Goal: Task Accomplishment & Management: Use online tool/utility

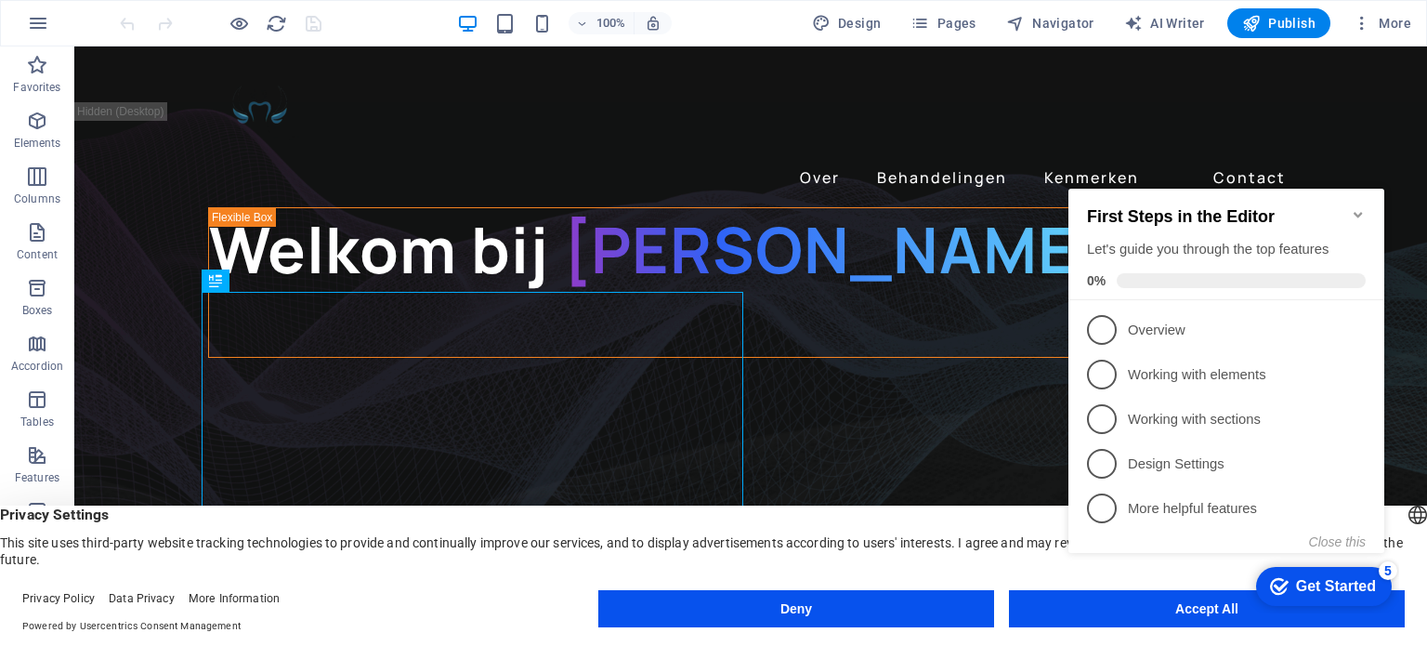
click at [1361, 189] on div "First Steps in the Editor Let's guide you through the top features 0%" at bounding box center [1227, 245] width 316 height 112
click at [1360, 212] on icon "Minimize checklist" at bounding box center [1358, 215] width 8 height 6
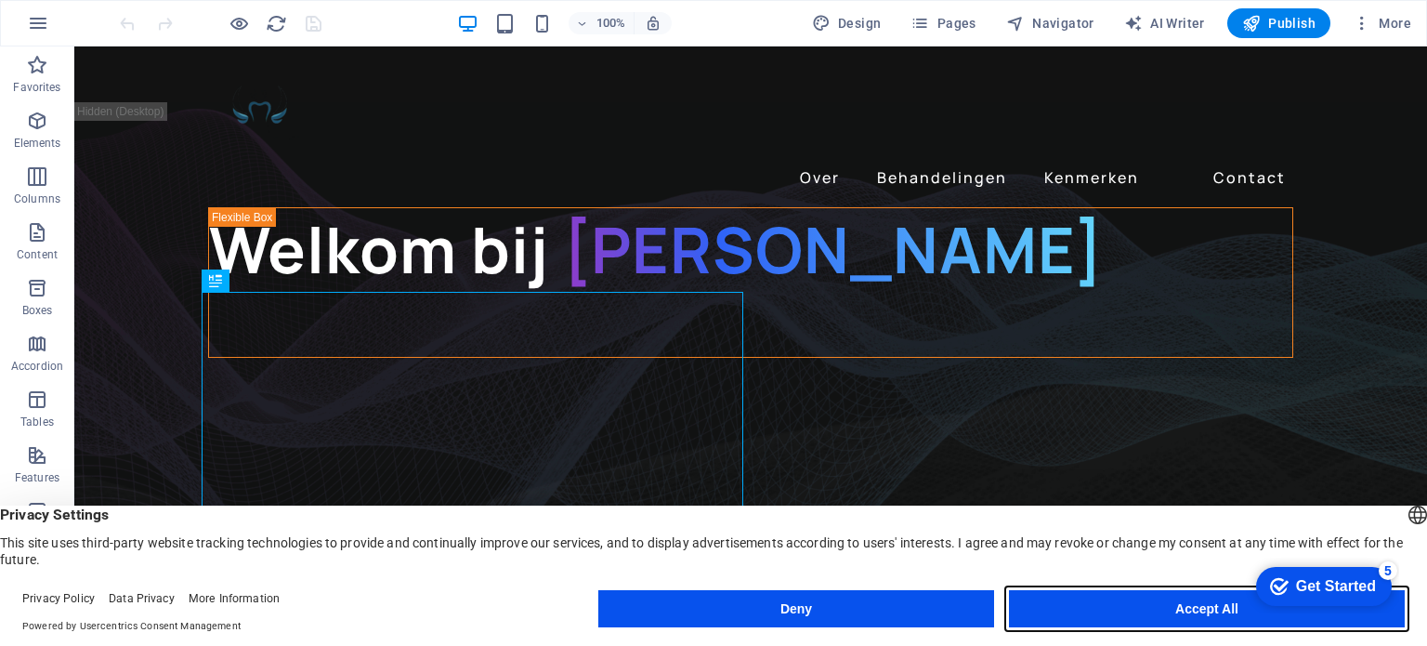
click at [1189, 612] on button "Accept All" at bounding box center [1207, 608] width 396 height 37
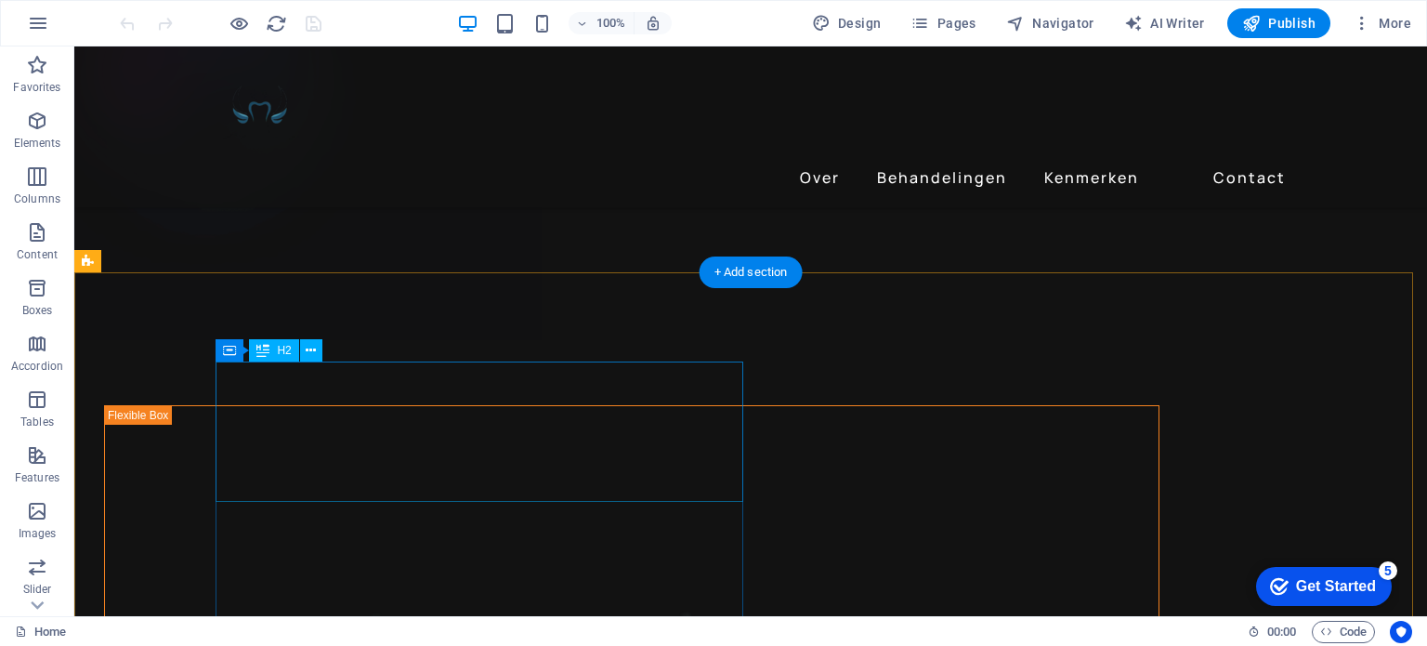
scroll to position [3624, 0]
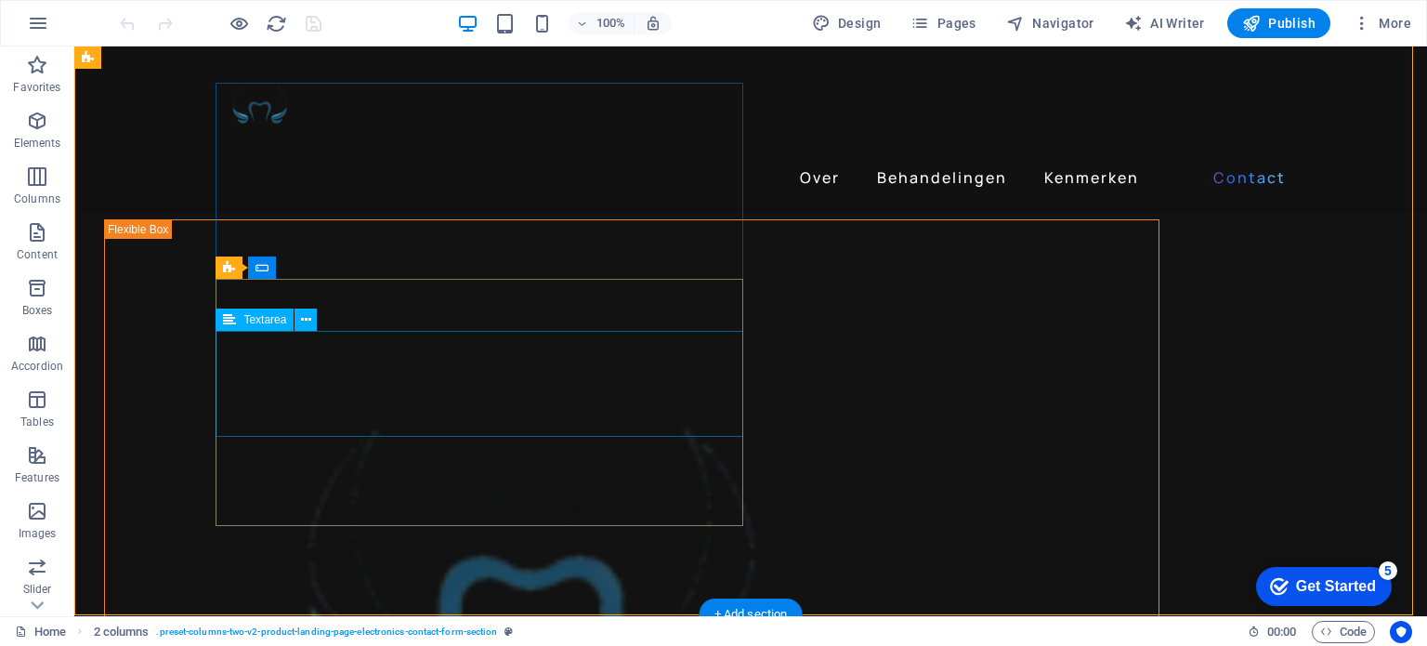
scroll to position [3531, 0]
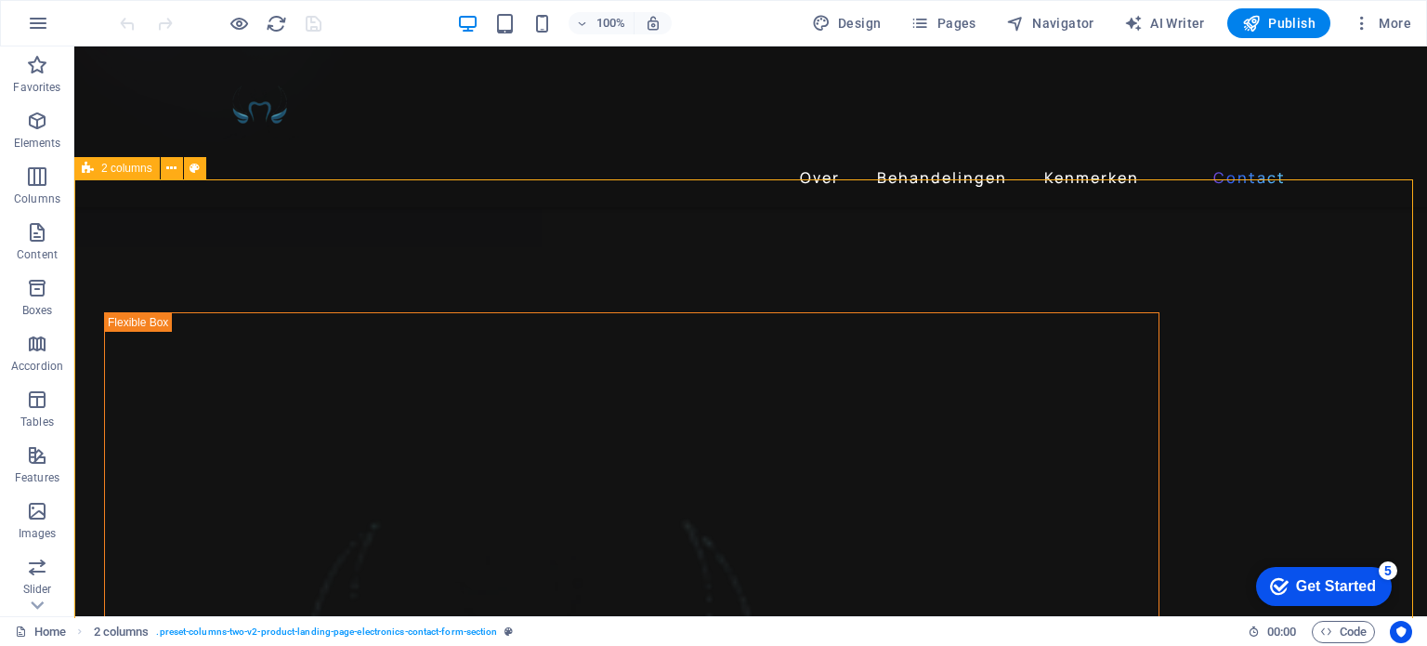
click at [97, 171] on div "2 columns" at bounding box center [116, 168] width 85 height 22
click at [164, 170] on button at bounding box center [172, 168] width 22 height 22
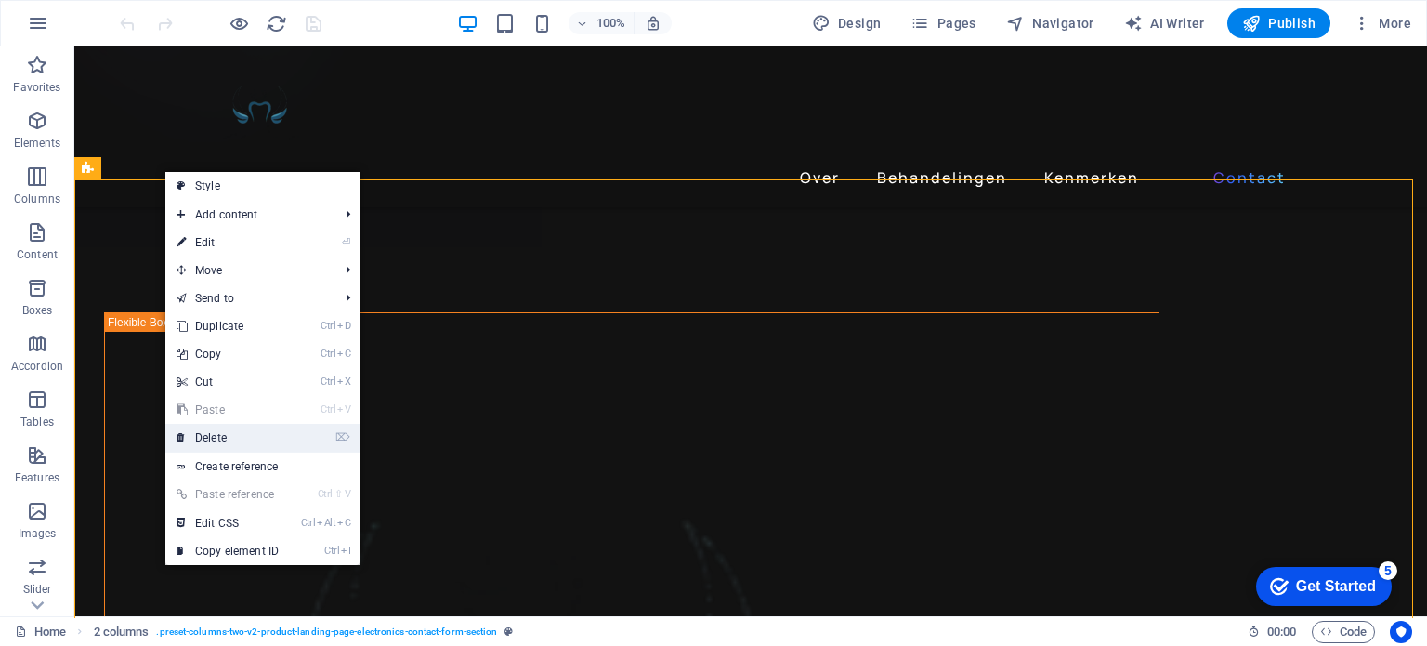
click at [214, 432] on link "⌦ Delete" at bounding box center [227, 438] width 125 height 28
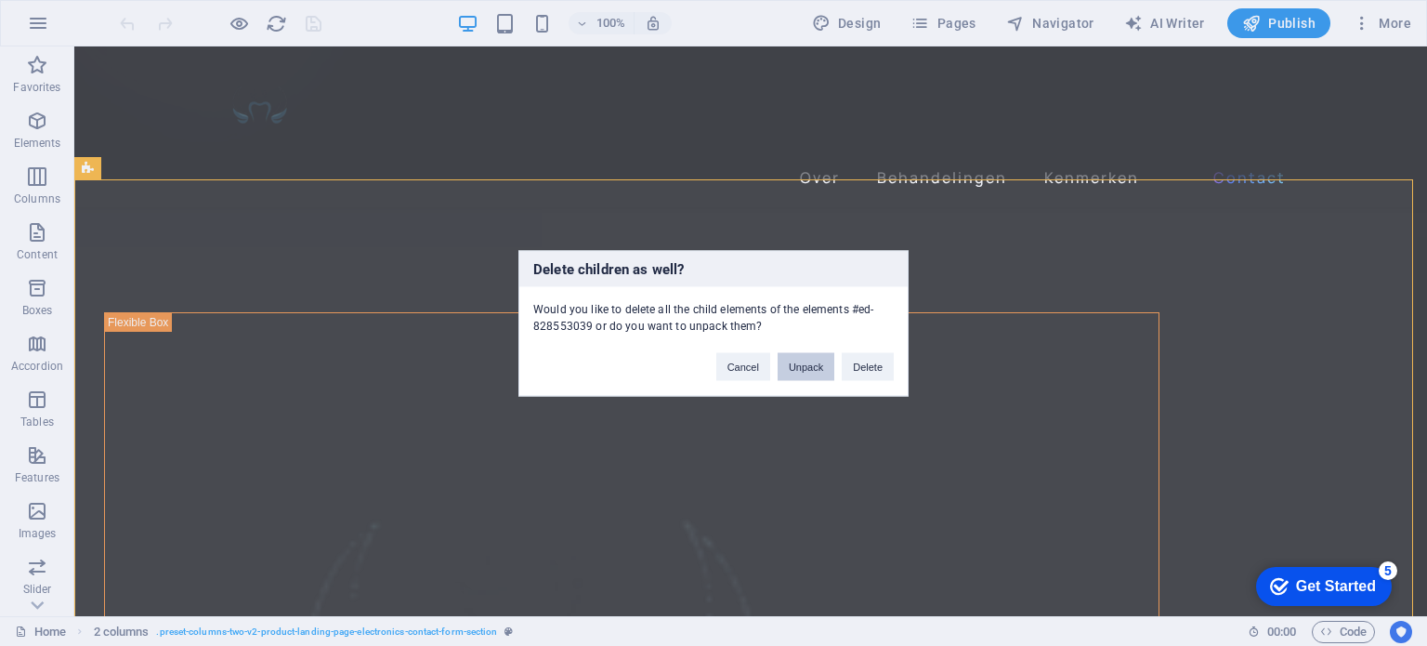
drag, startPoint x: 862, startPoint y: 362, endPoint x: 803, endPoint y: 367, distance: 59.6
click at [803, 367] on div "Cancel Unpack Delete" at bounding box center [804, 357] width 205 height 47
click at [803, 367] on button "Unpack" at bounding box center [806, 366] width 57 height 28
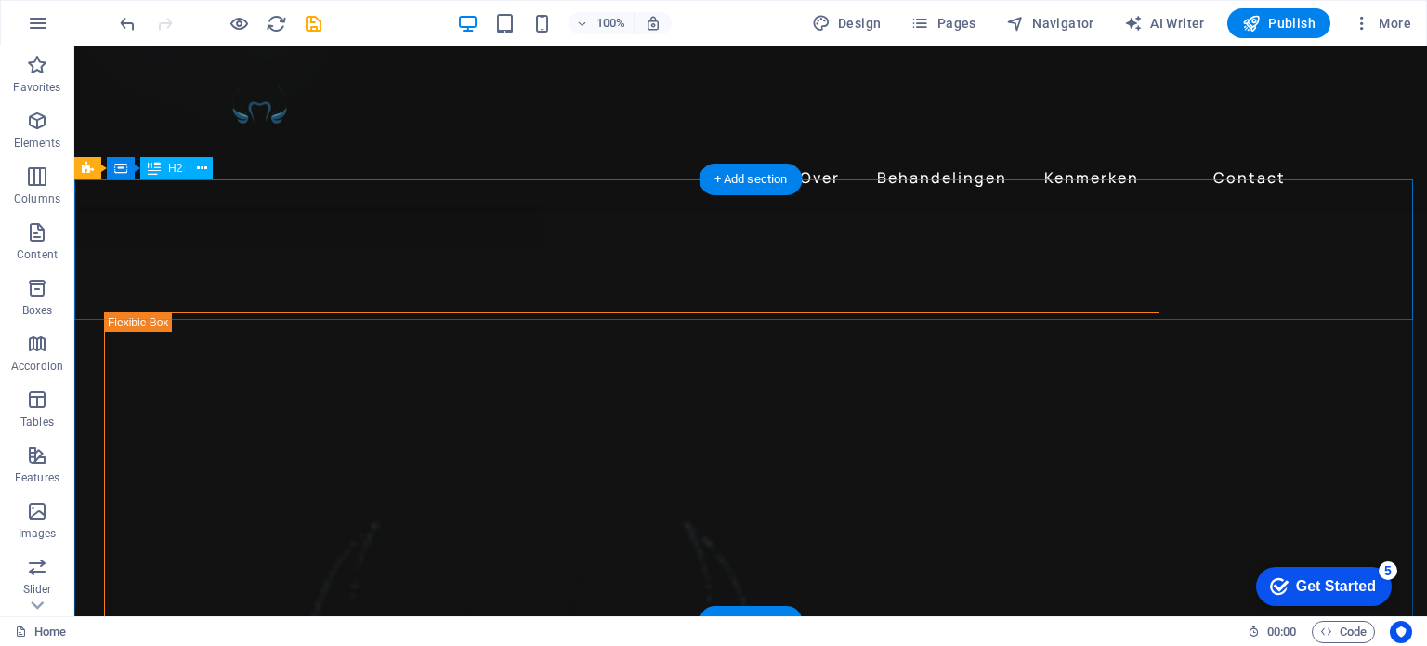
scroll to position [3252, 0]
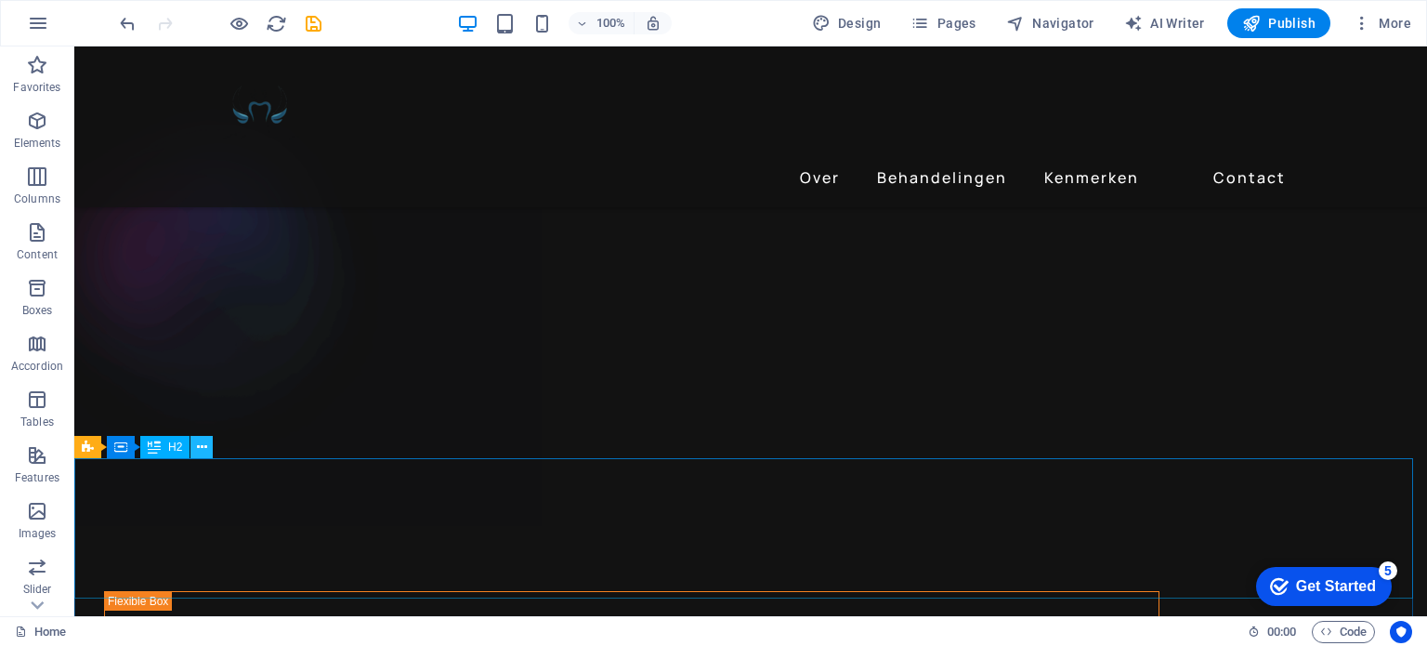
click at [204, 445] on icon at bounding box center [202, 448] width 10 height 20
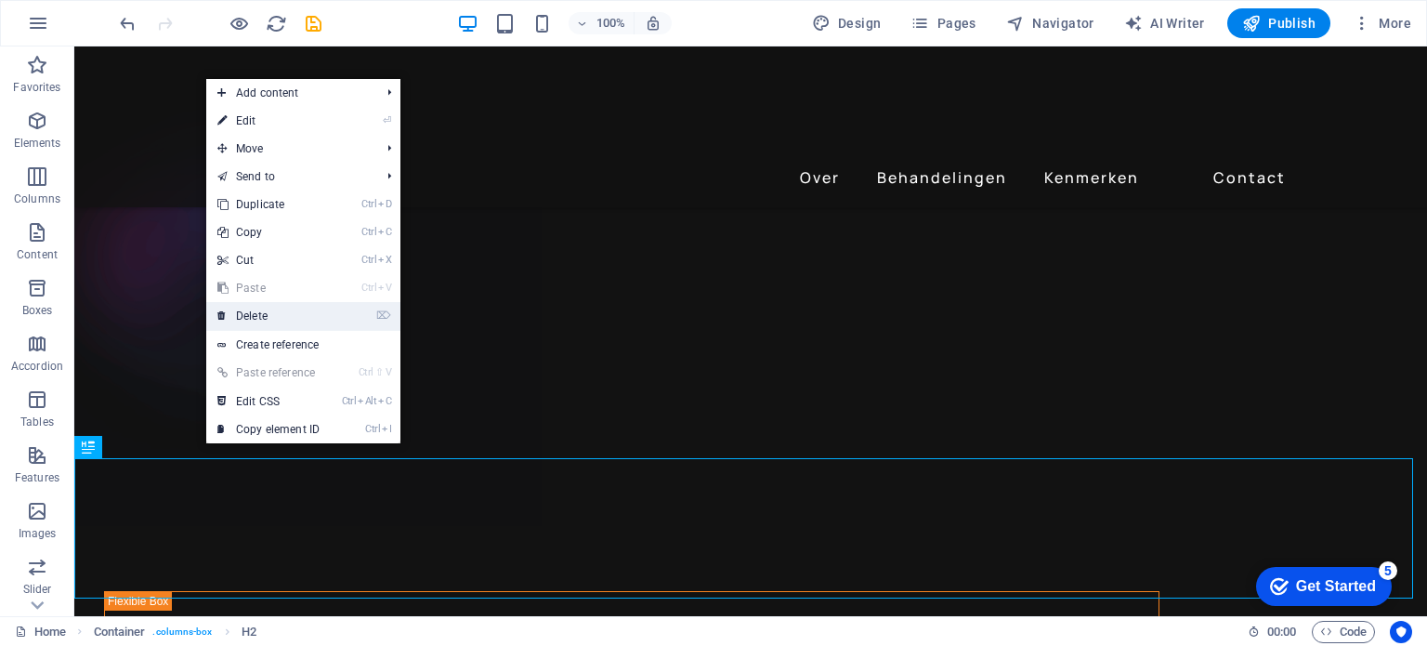
click at [272, 311] on link "⌦ Delete" at bounding box center [268, 316] width 125 height 28
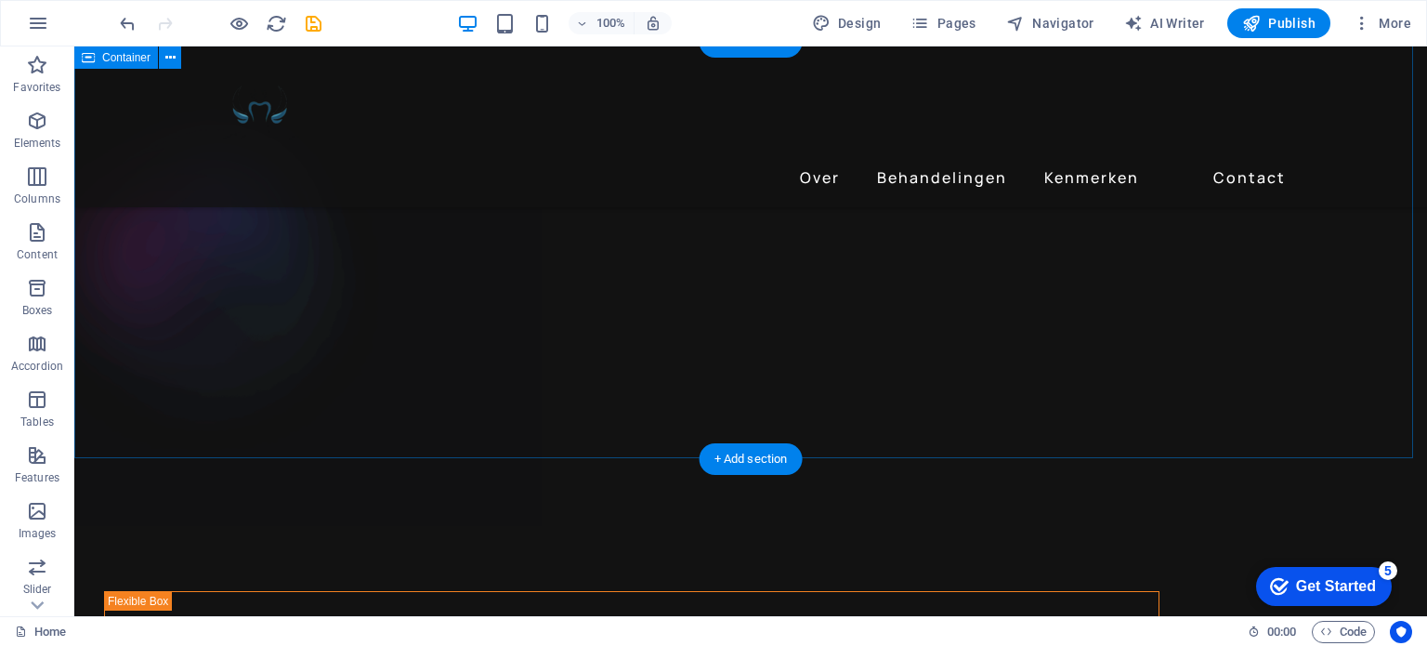
scroll to position [3438, 0]
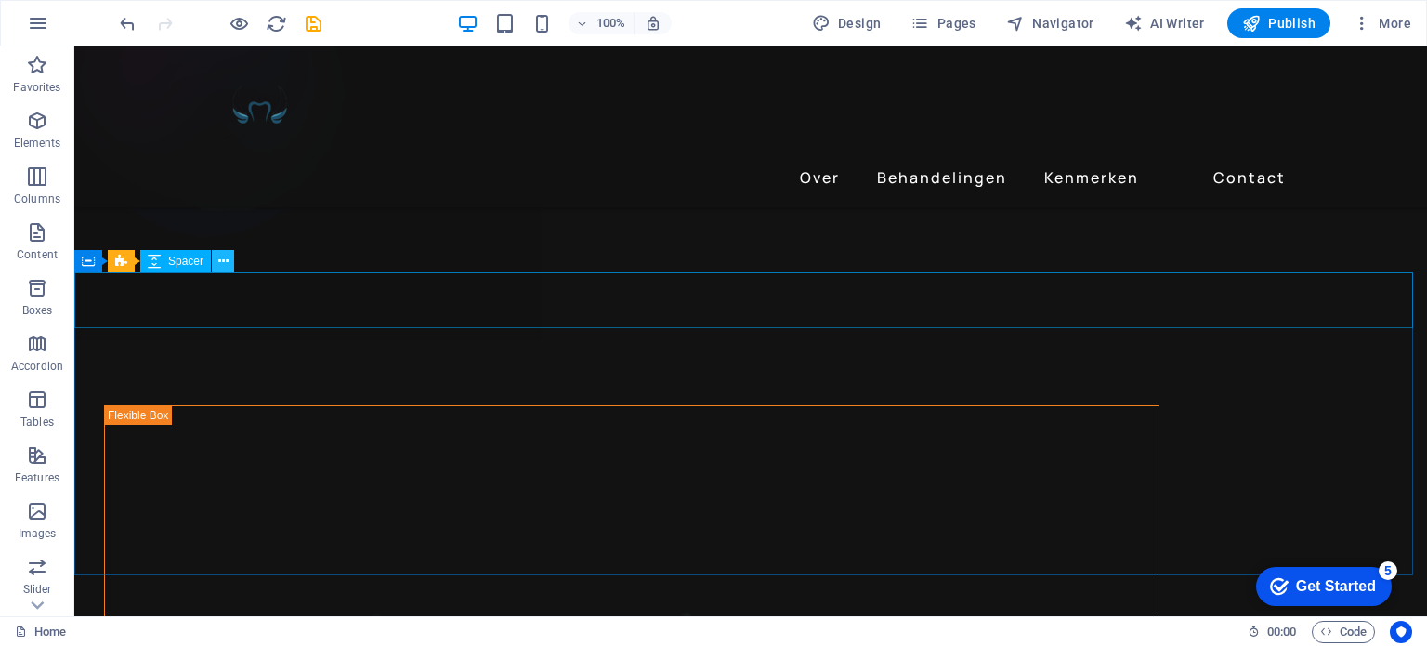
click at [225, 267] on icon at bounding box center [223, 262] width 10 height 20
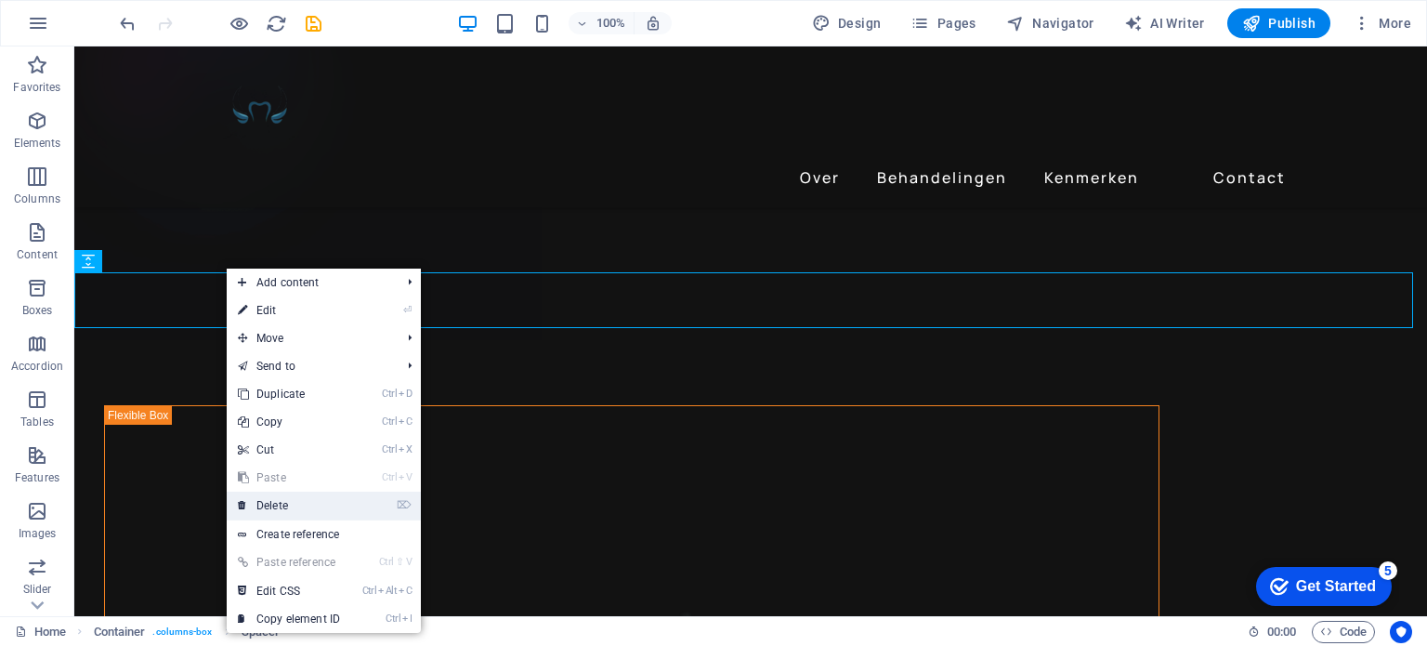
click at [331, 509] on link "⌦ Delete" at bounding box center [289, 506] width 125 height 28
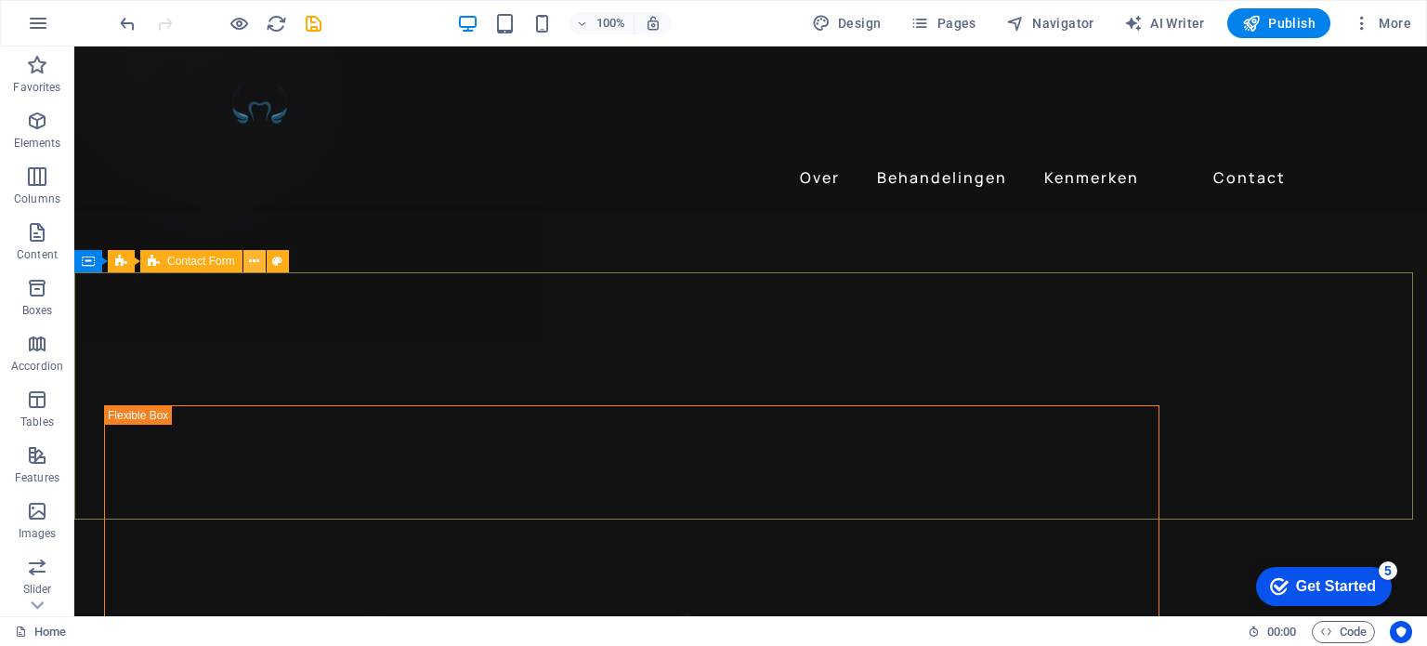
click at [251, 265] on icon at bounding box center [254, 262] width 10 height 20
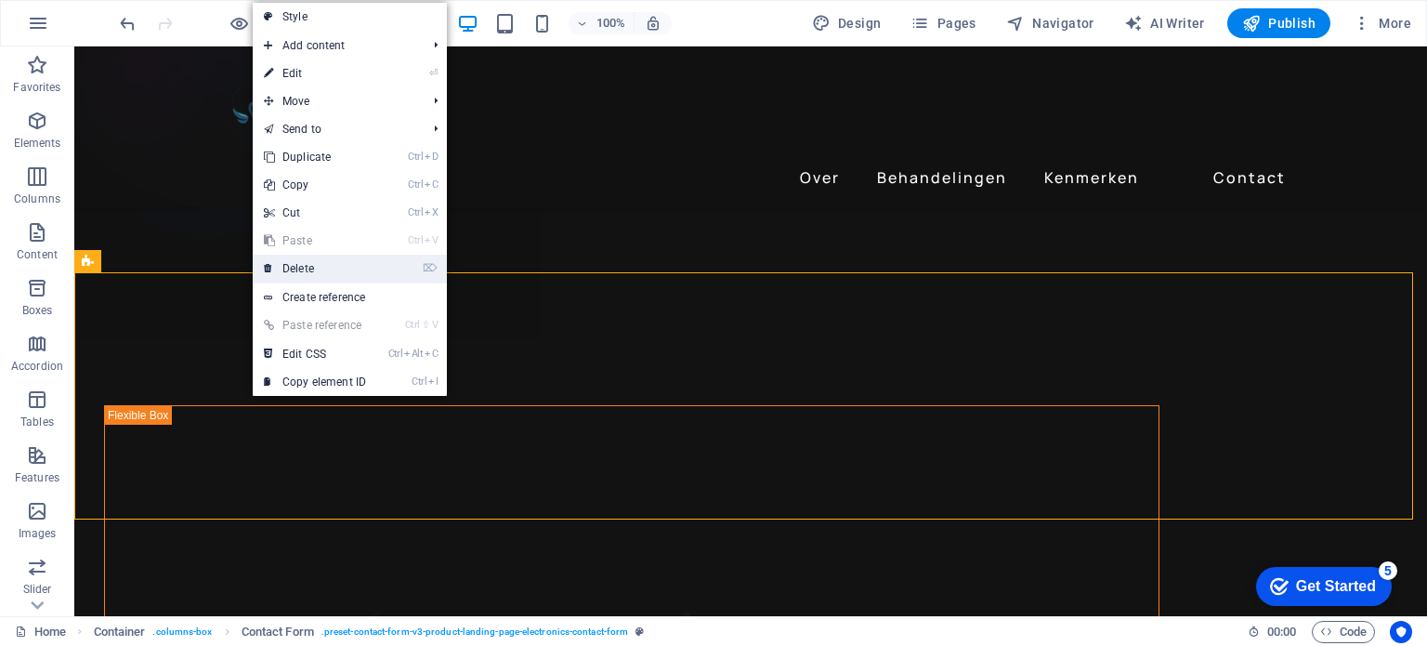
click at [309, 267] on link "⌦ Delete" at bounding box center [315, 269] width 125 height 28
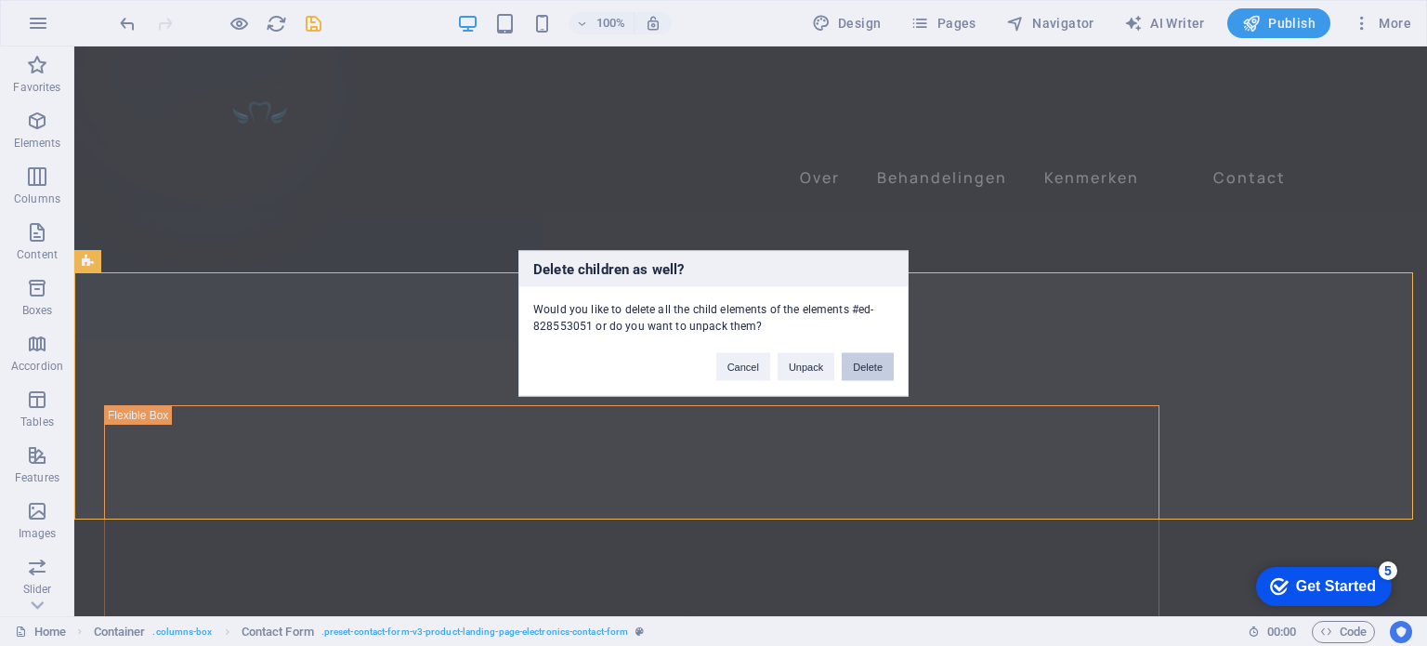
click at [858, 371] on button "Delete" at bounding box center [868, 366] width 52 height 28
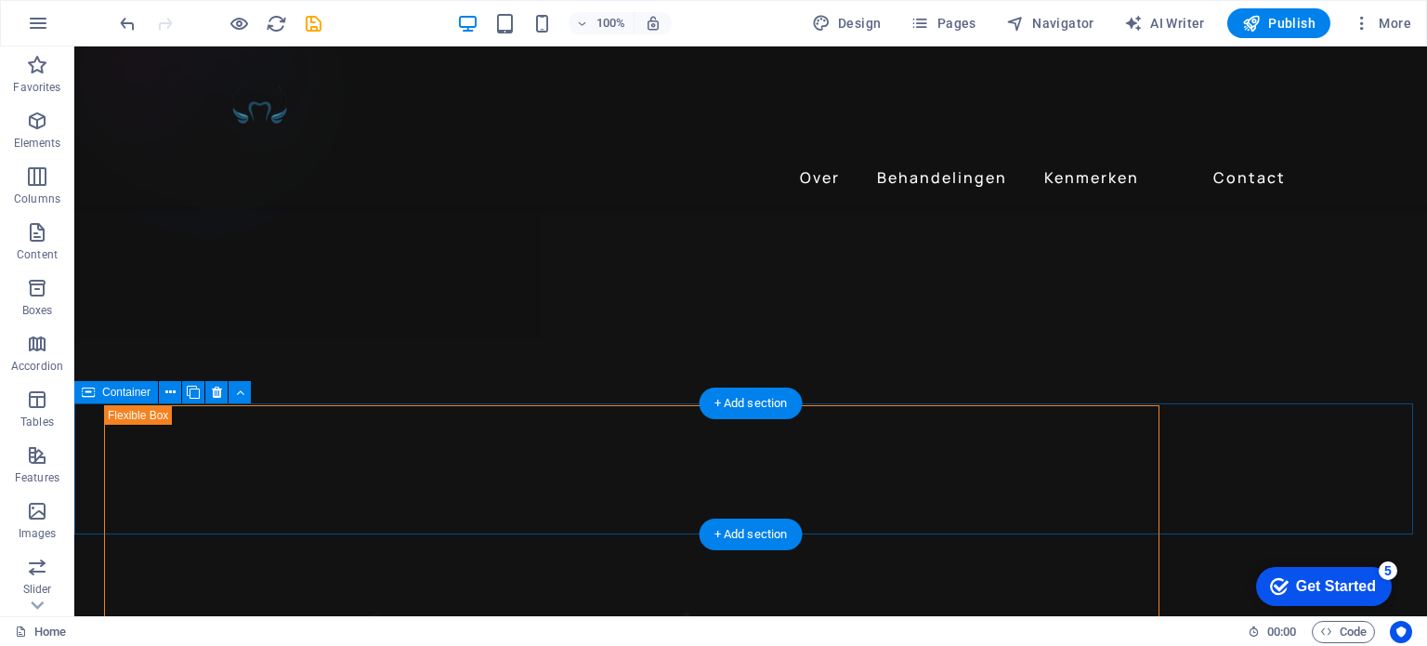
scroll to position [3716, 0]
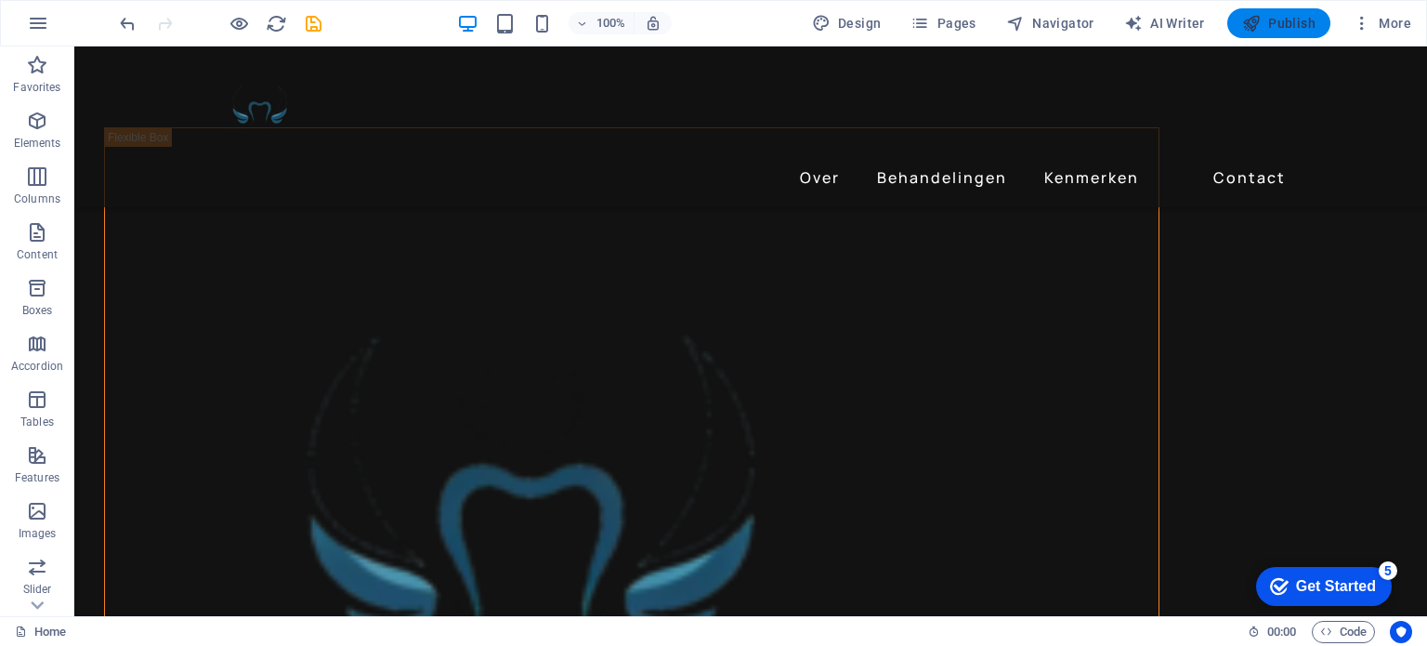
click at [1282, 20] on span "Publish" at bounding box center [1278, 23] width 73 height 19
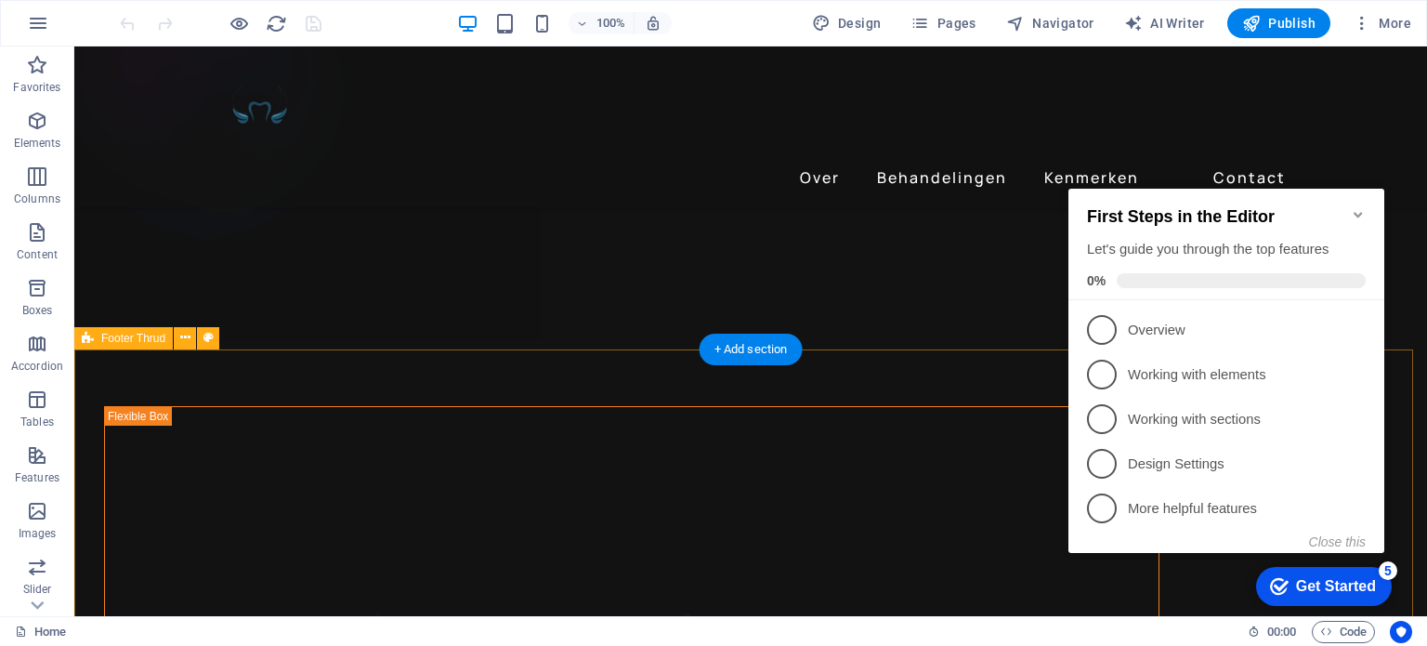
scroll to position [3344, 0]
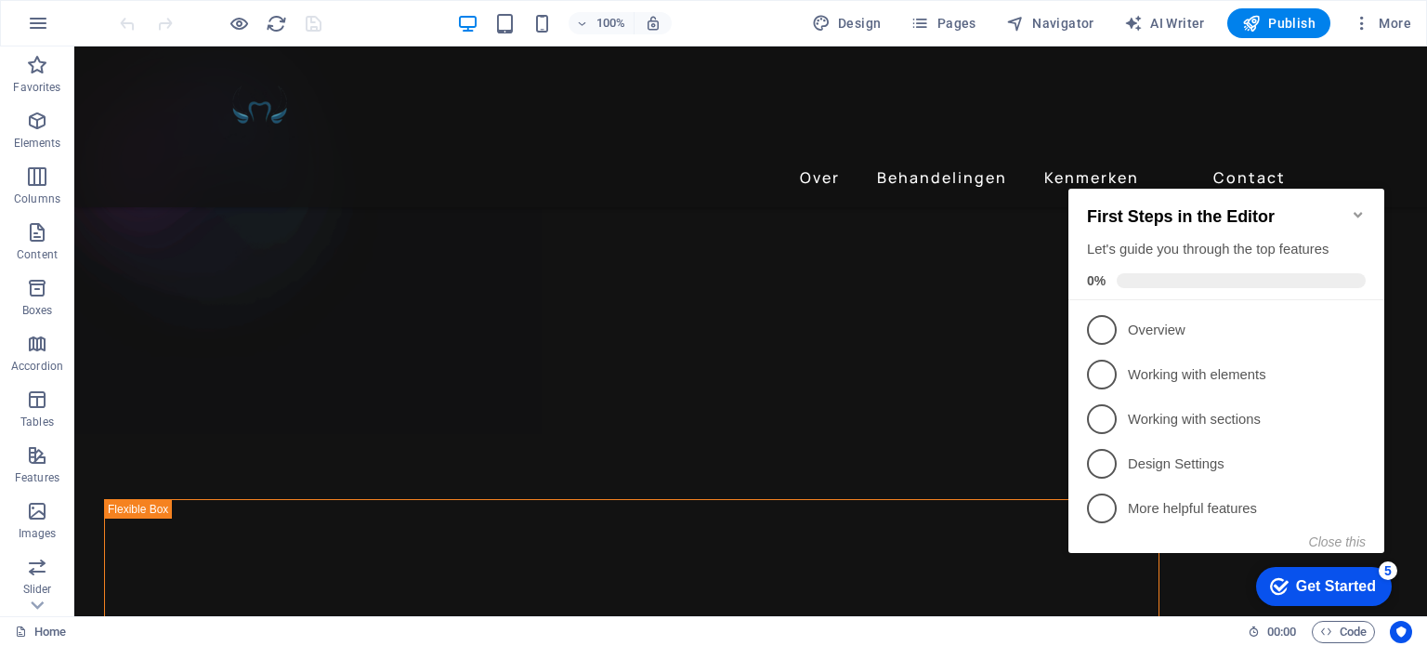
click at [1359, 207] on icon "Minimize checklist" at bounding box center [1358, 214] width 15 height 15
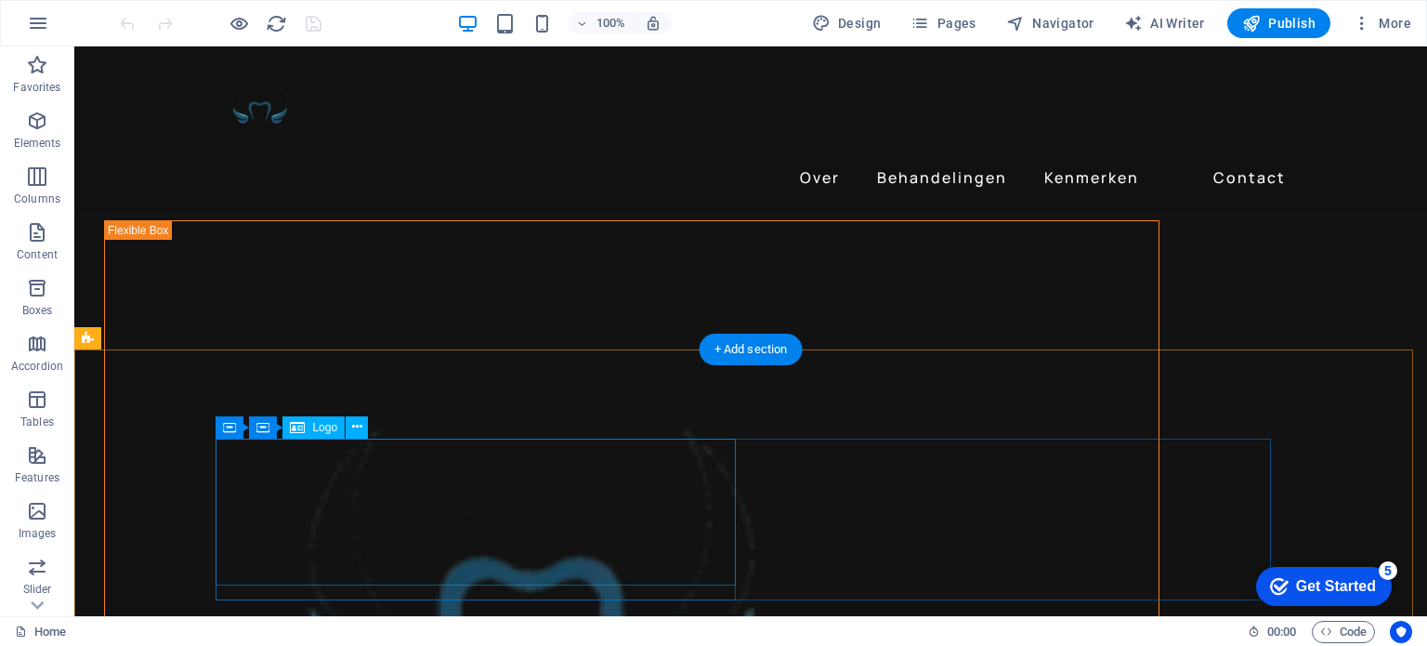
scroll to position [3716, 0]
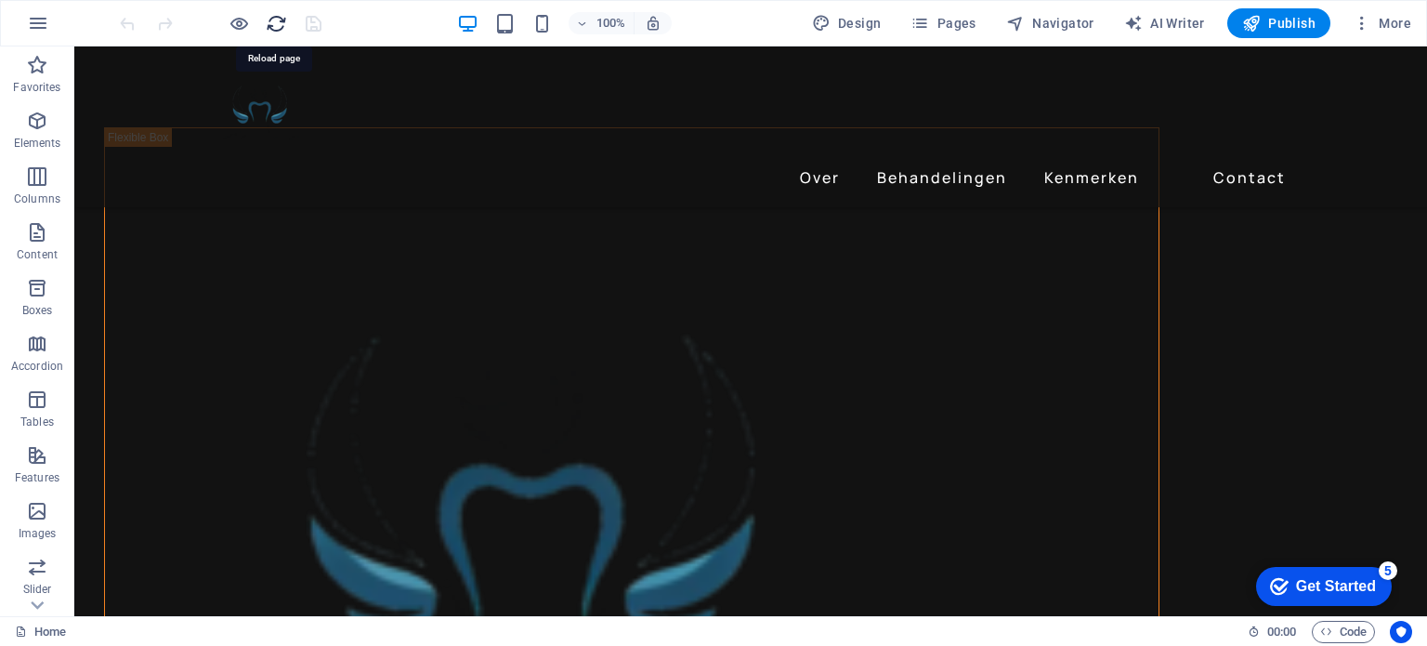
click at [276, 22] on icon "reload" at bounding box center [276, 23] width 21 height 21
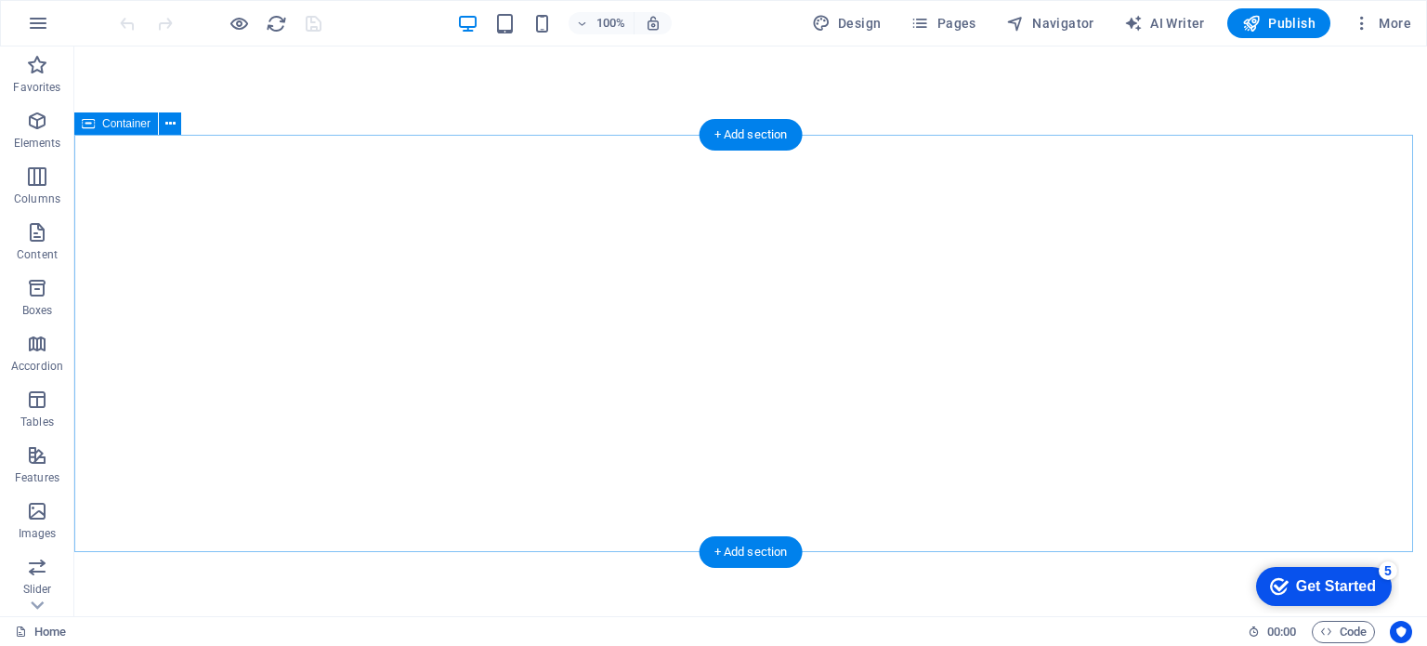
scroll to position [2880, 0]
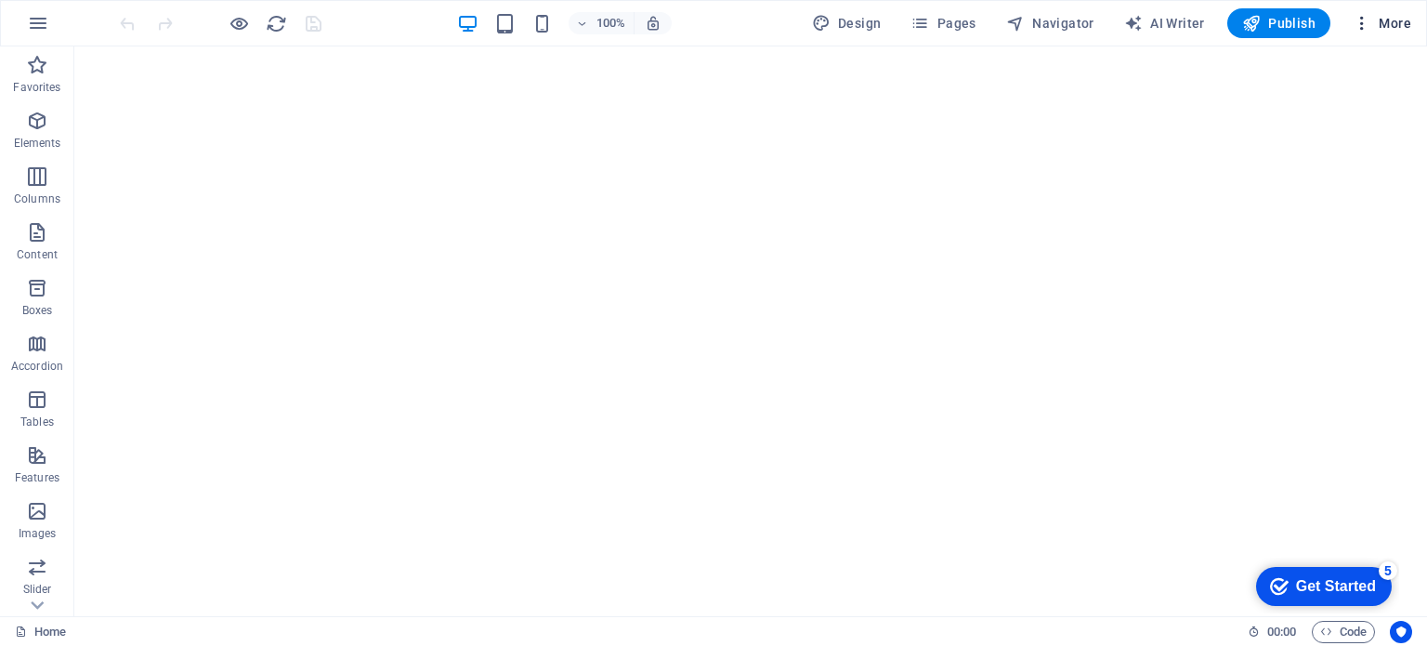
click at [1350, 26] on button "More" at bounding box center [1381, 23] width 73 height 30
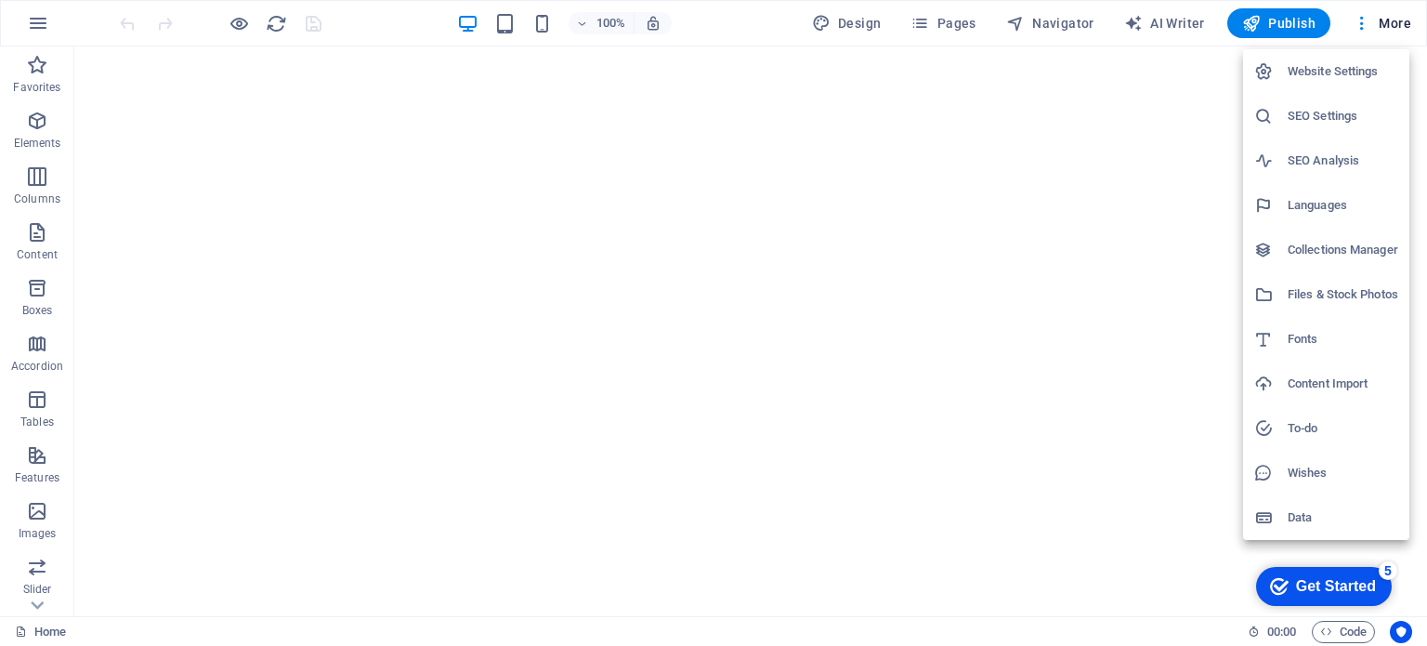
click at [1332, 161] on h6 "SEO Analysis" at bounding box center [1343, 161] width 111 height 22
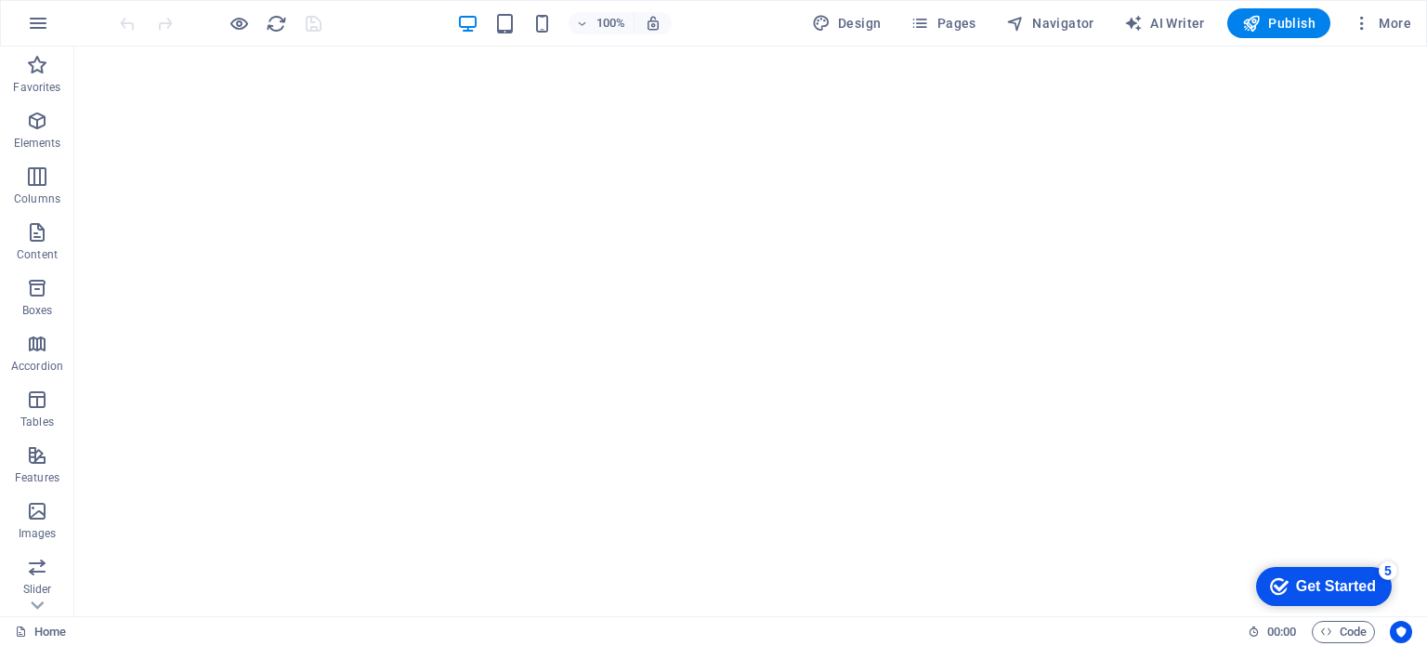
select select "[DOMAIN_NAME]"
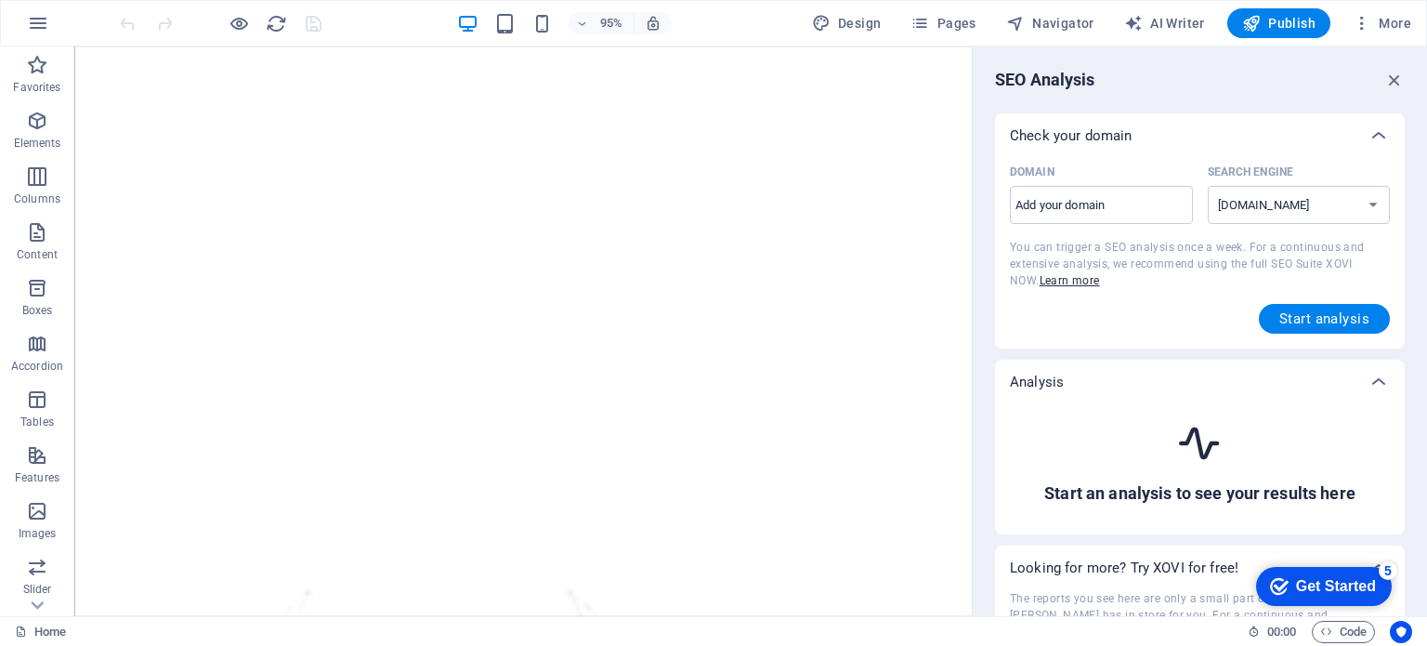
scroll to position [3189, 0]
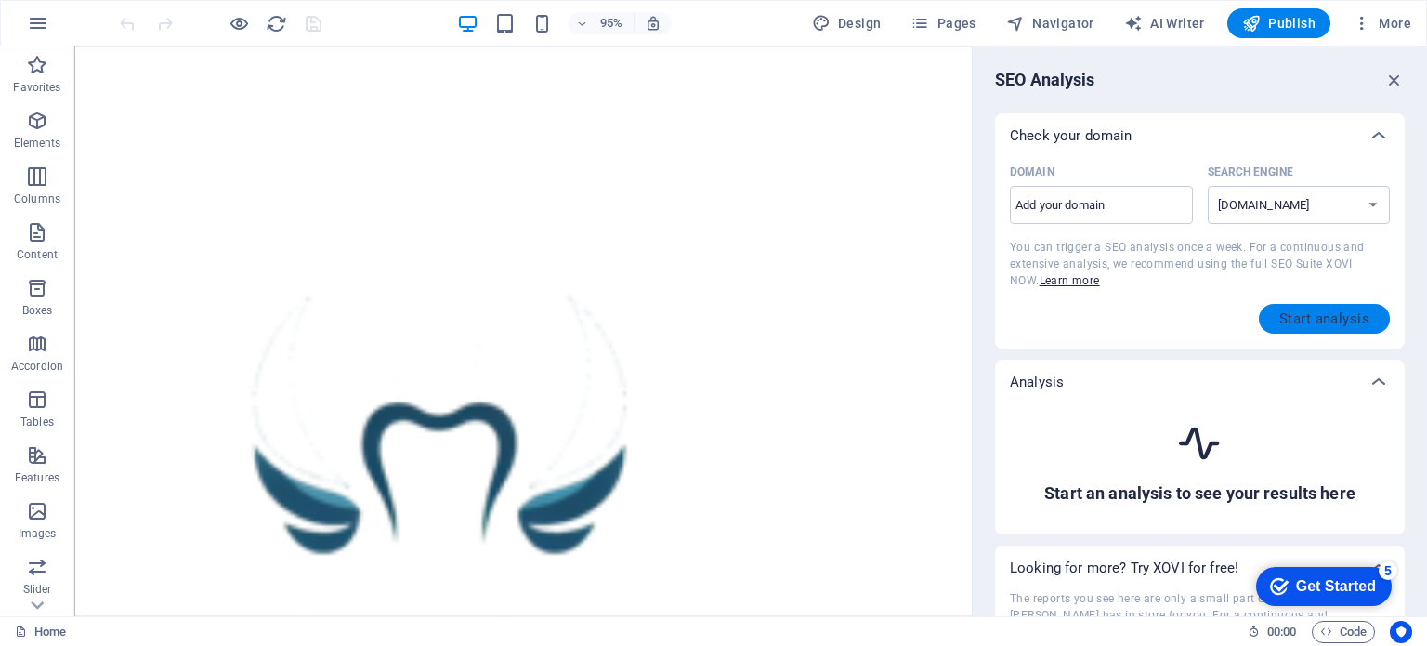
click at [1341, 315] on span "Start analysis" at bounding box center [1324, 318] width 90 height 15
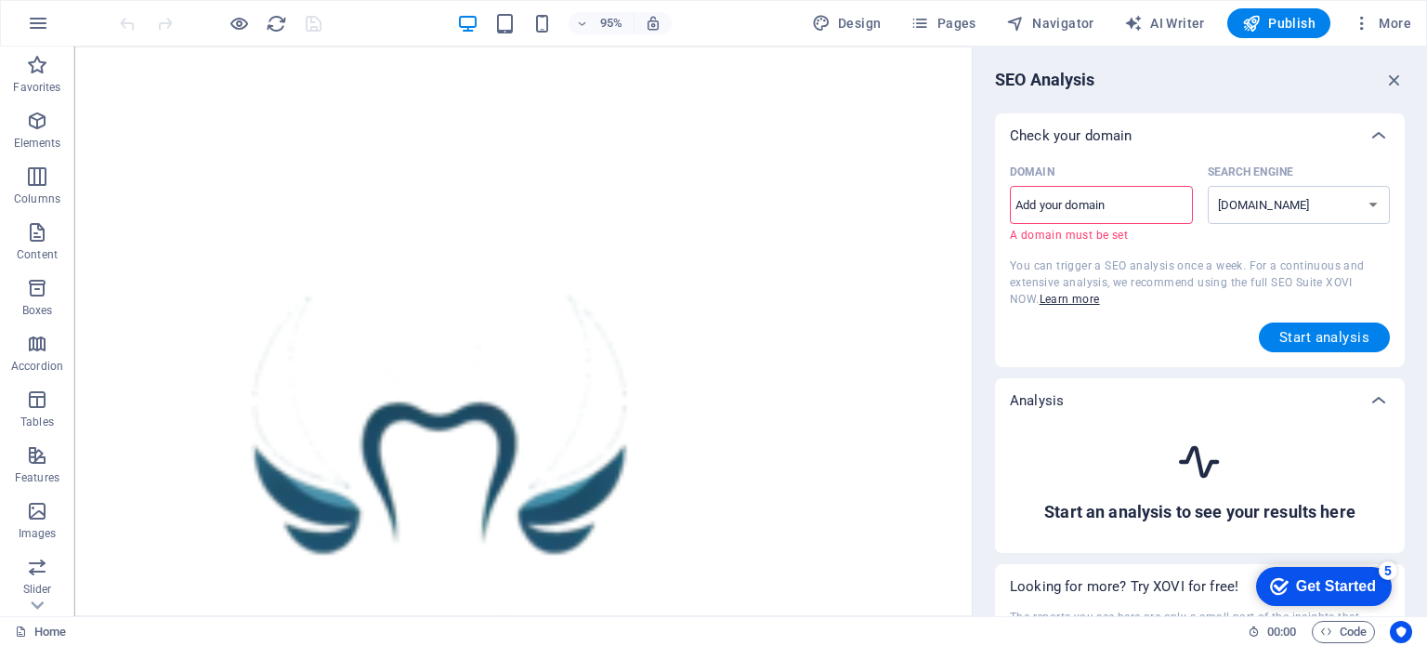
click at [1082, 208] on input "Domain ​ A domain must be set" at bounding box center [1101, 205] width 183 height 30
paste input "[DOMAIN_NAME]"
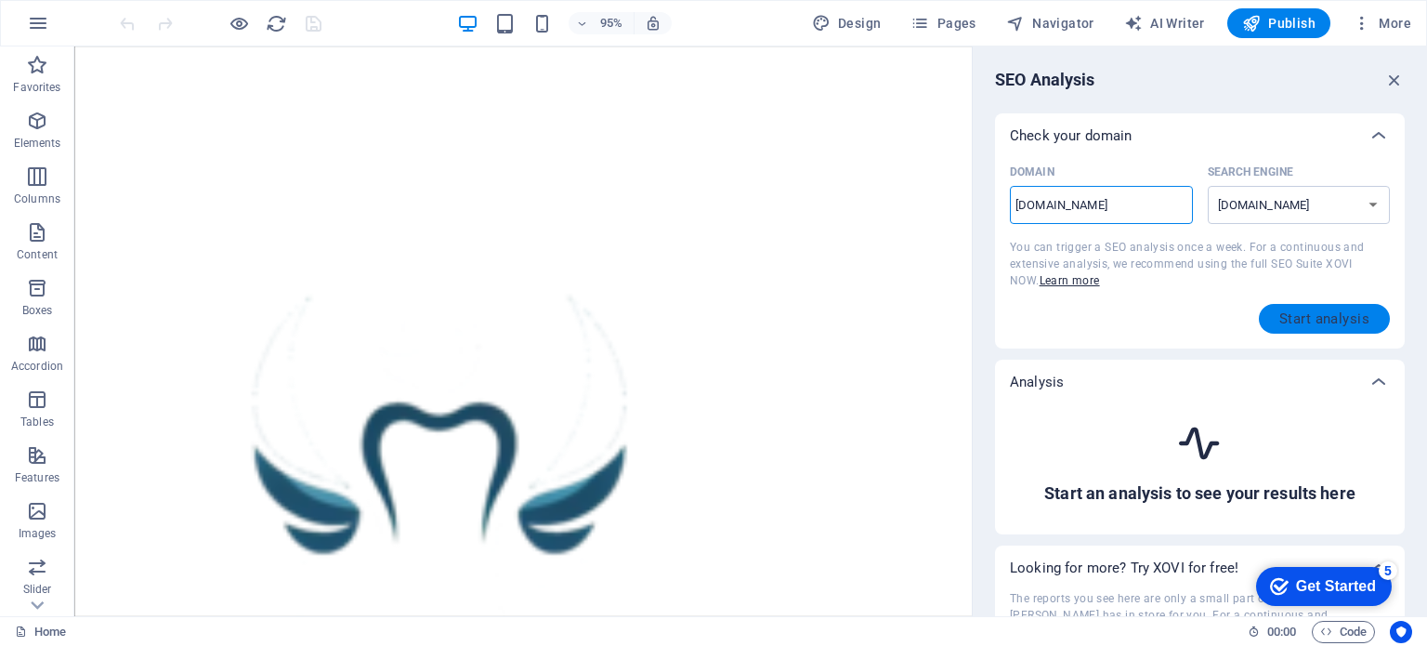
type input "[DOMAIN_NAME]"
click at [1326, 323] on span "Start analysis" at bounding box center [1324, 318] width 90 height 15
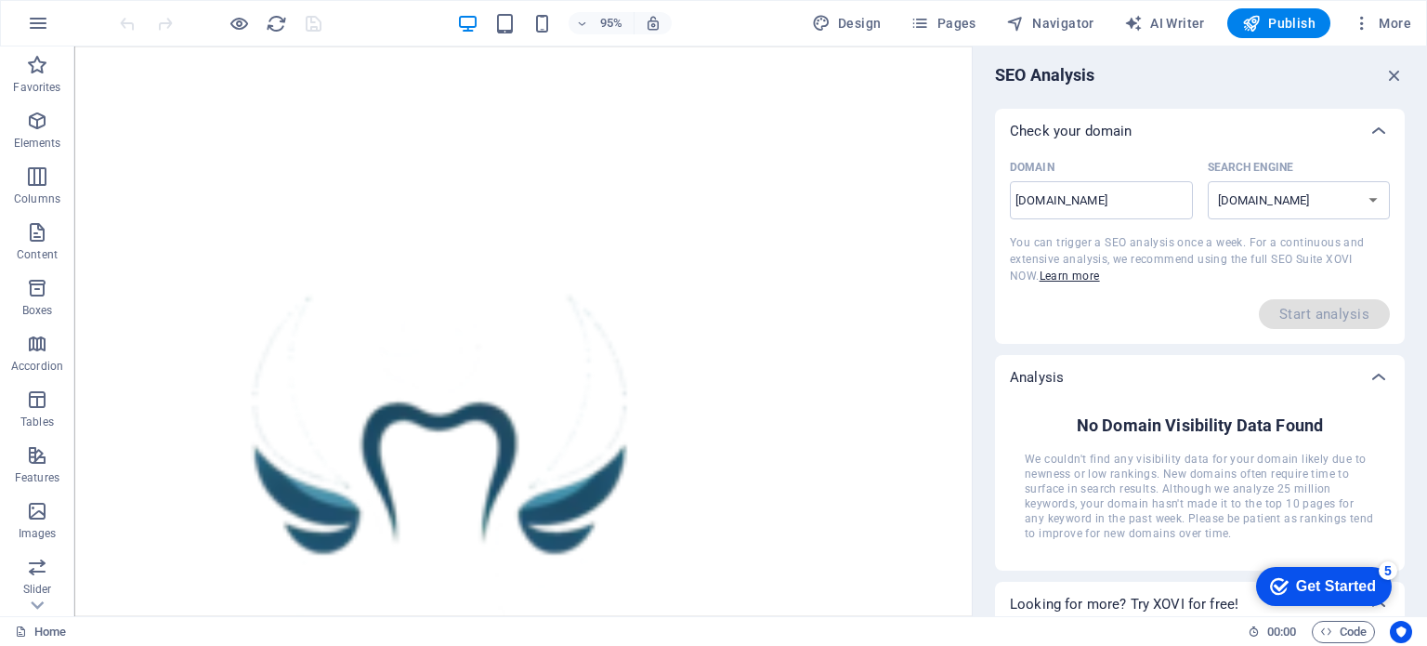
scroll to position [190, 0]
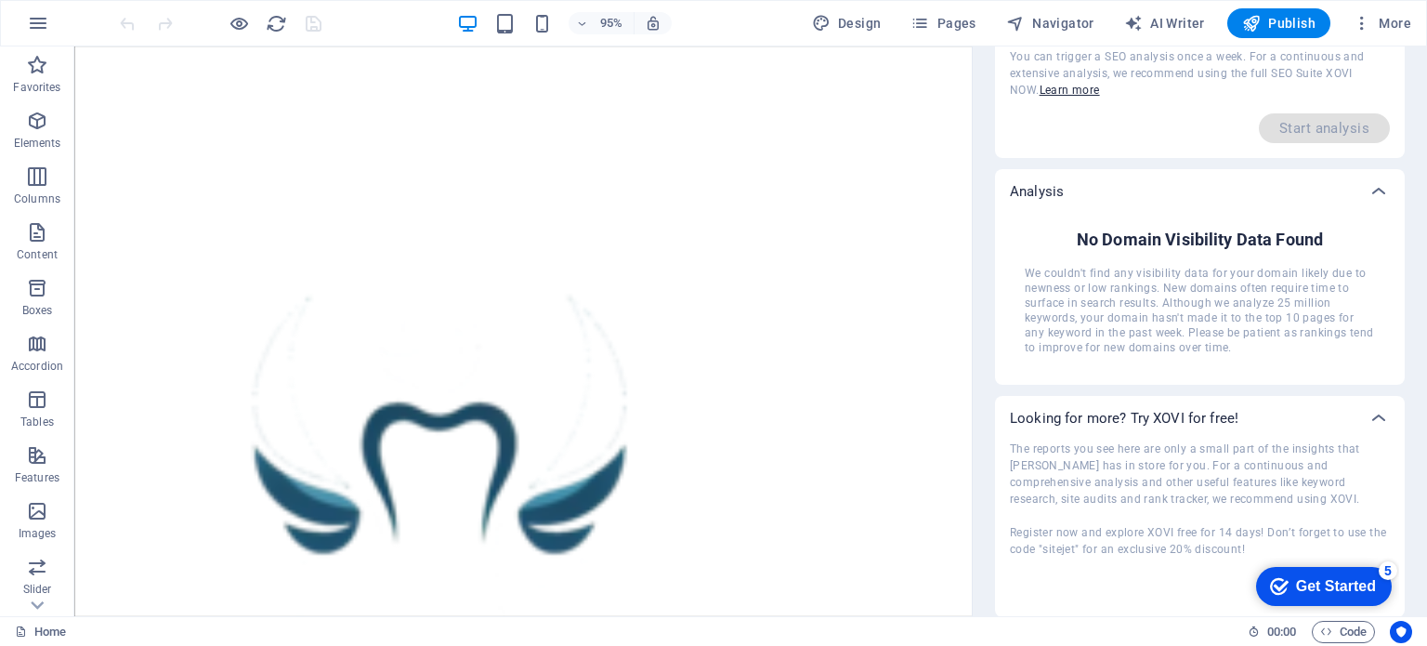
click at [1336, 578] on div "Get Started" at bounding box center [1336, 586] width 80 height 17
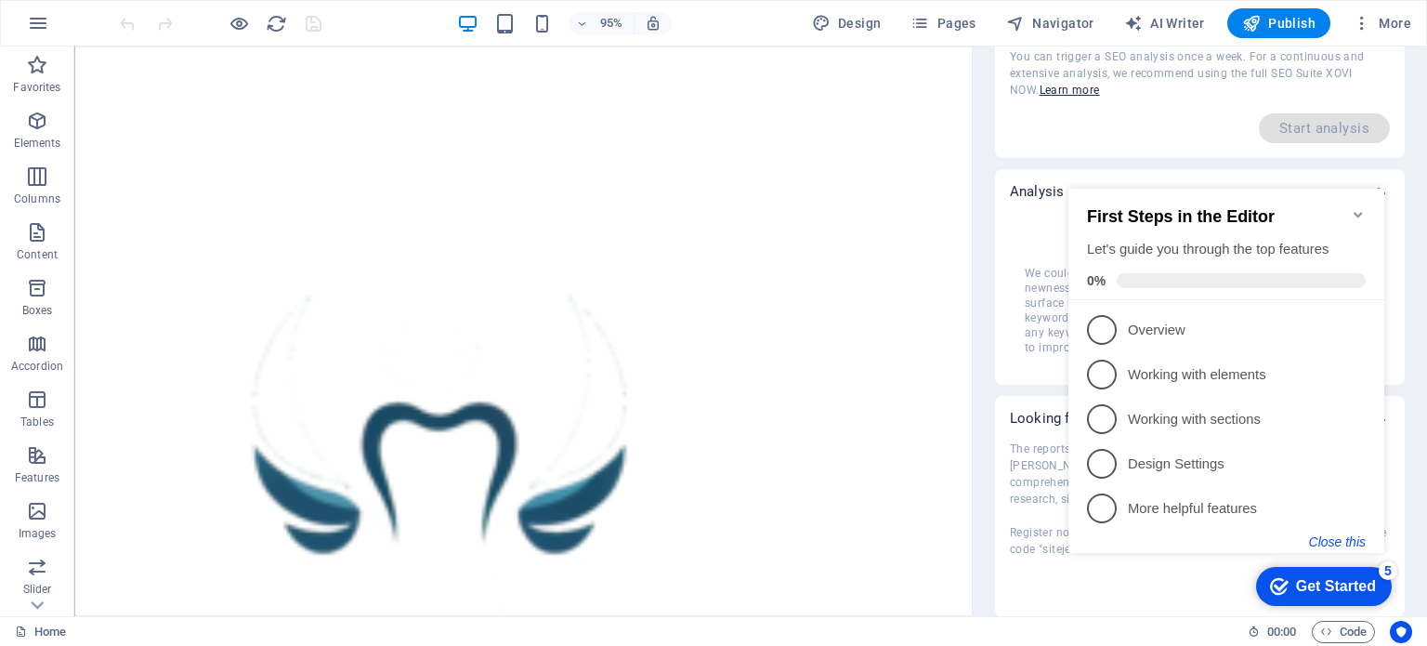
click at [1349, 538] on button "Close this" at bounding box center [1337, 541] width 57 height 15
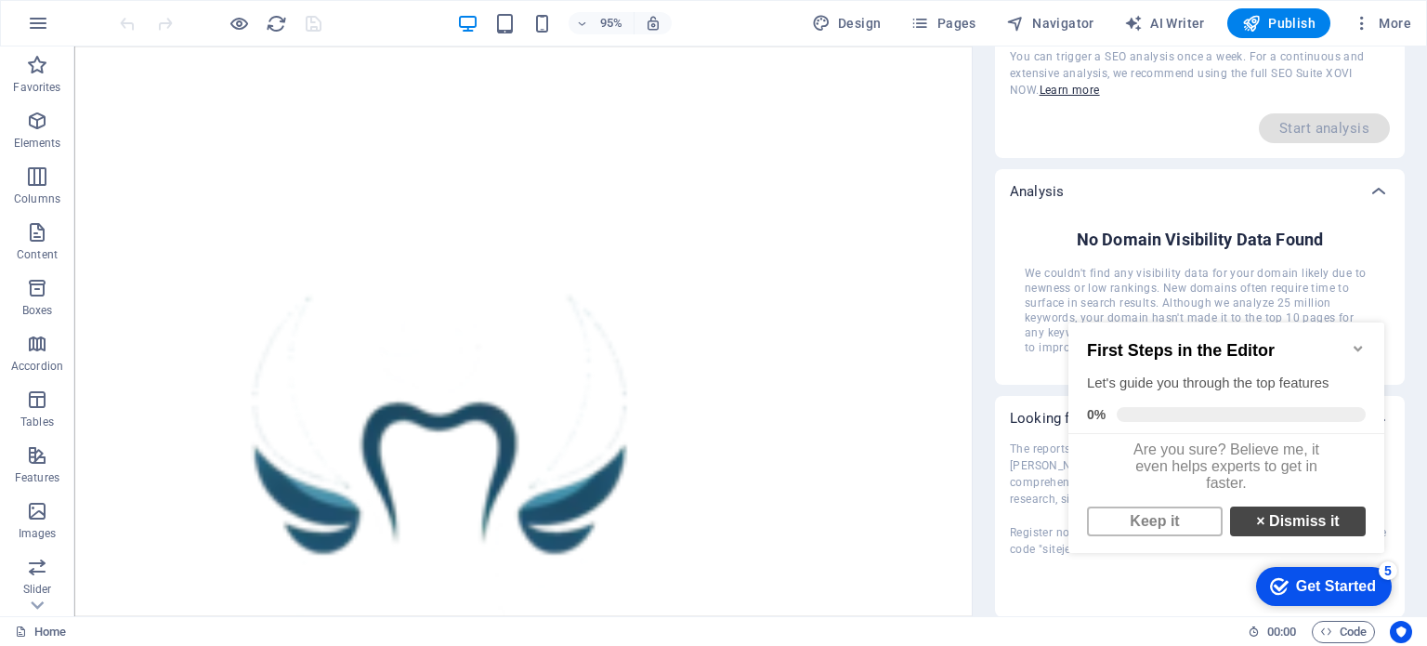
click at [1291, 536] on link "× Dismiss it" at bounding box center [1298, 521] width 136 height 30
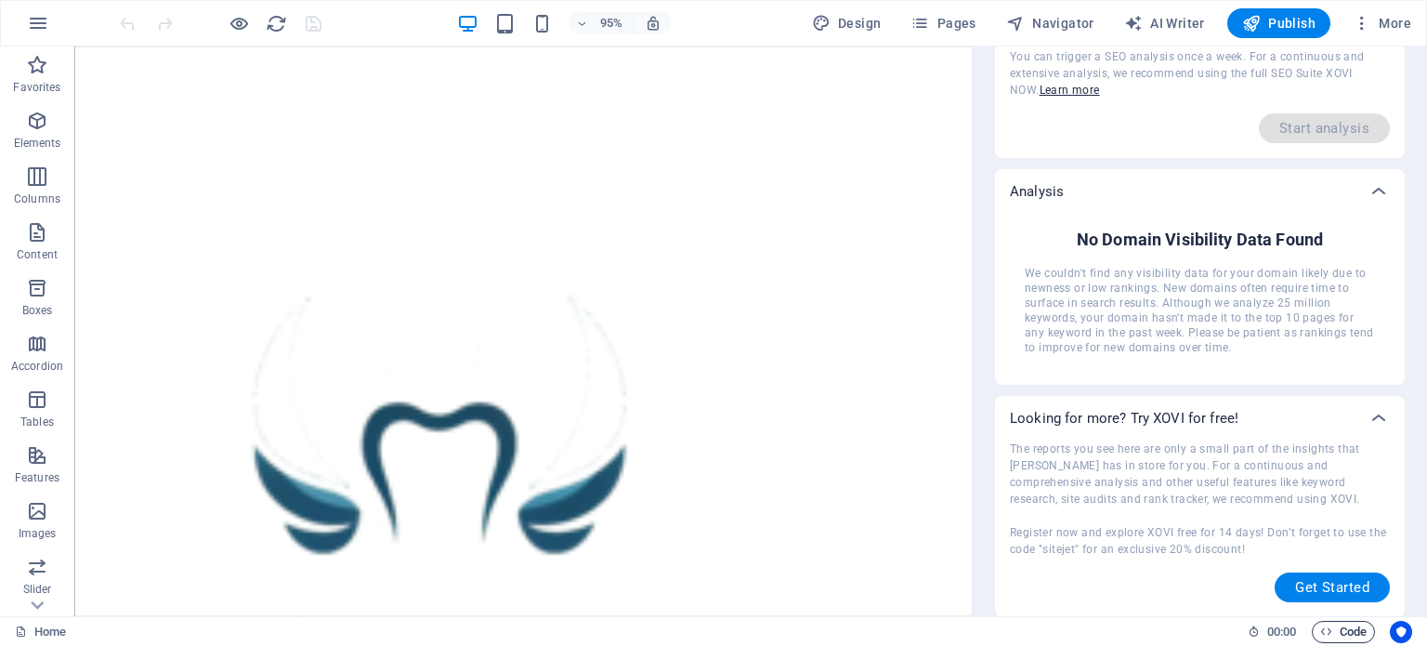
click at [1359, 635] on span "Code" at bounding box center [1343, 632] width 46 height 22
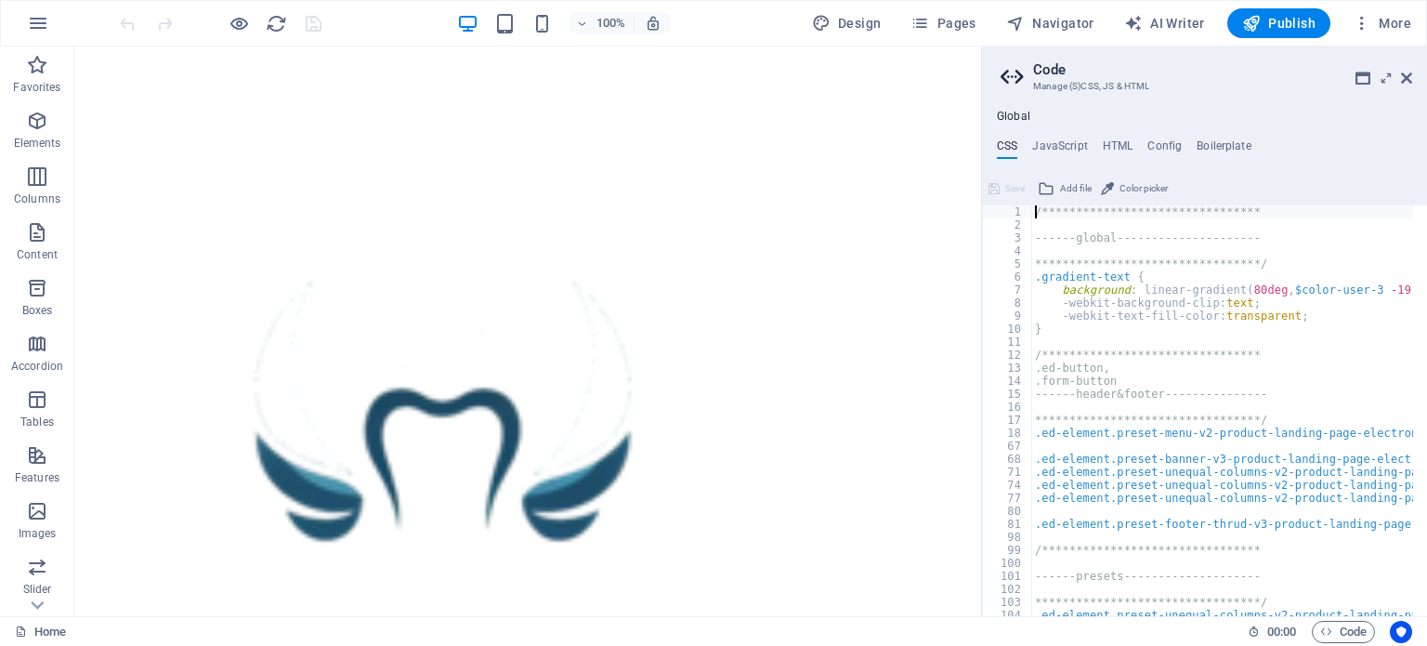
scroll to position [137, 0]
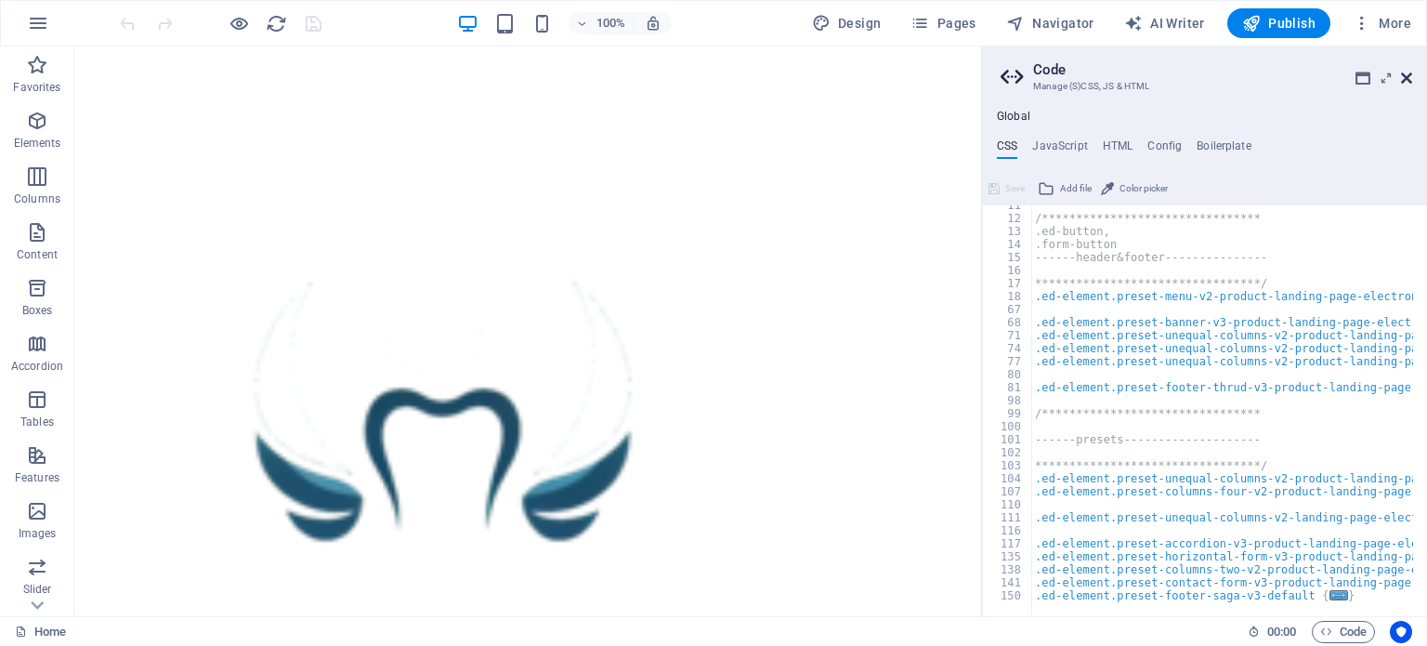
click at [1405, 78] on icon at bounding box center [1406, 78] width 11 height 15
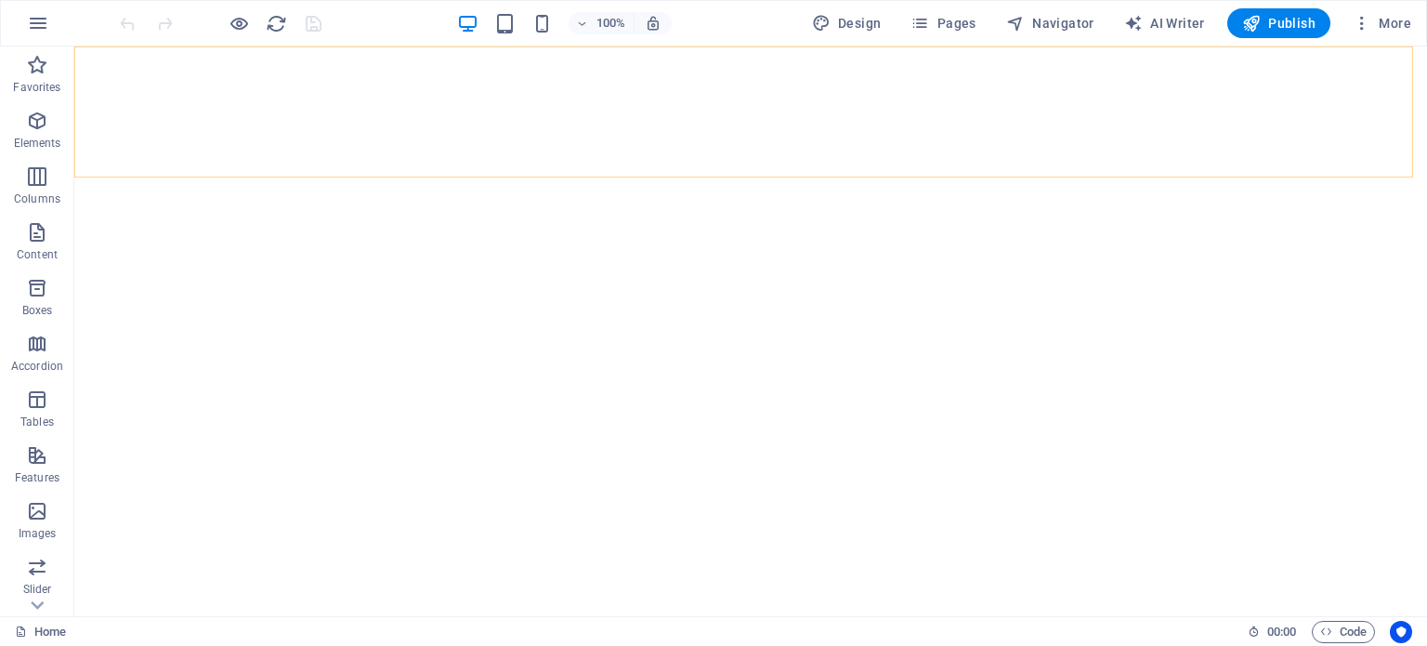
scroll to position [3716, 0]
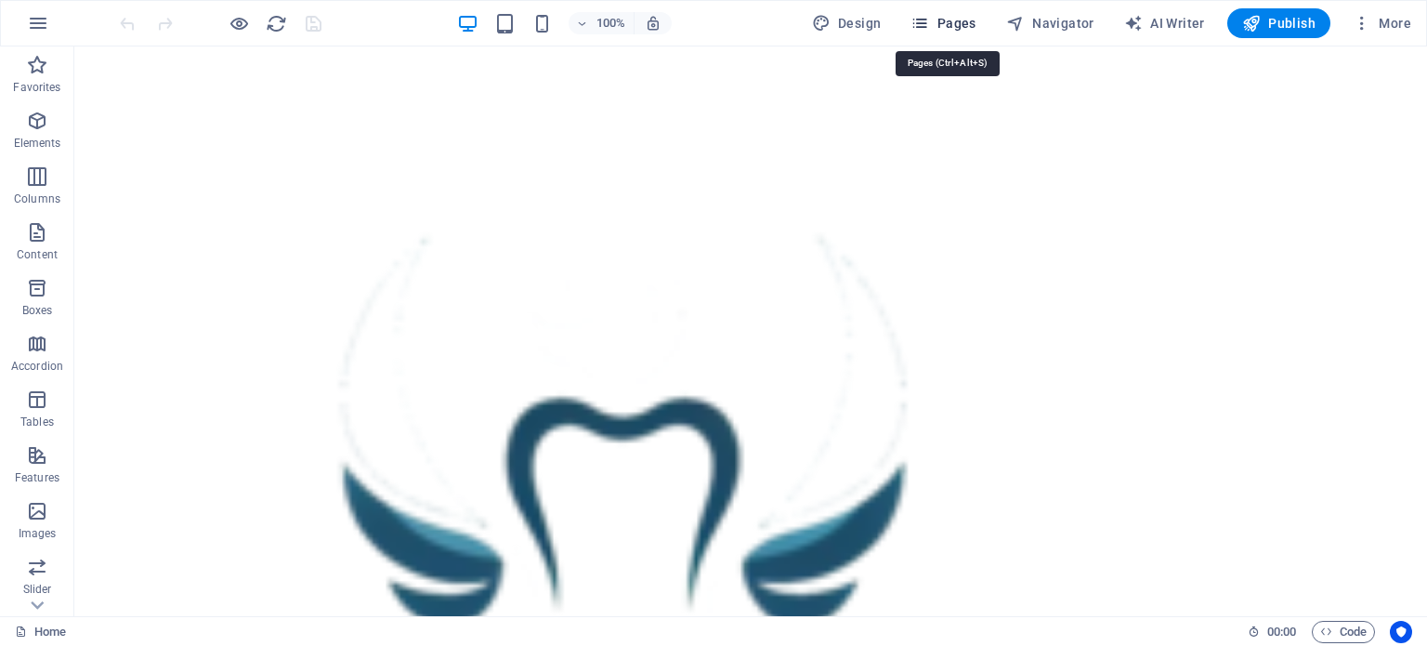
click at [971, 18] on span "Pages" at bounding box center [943, 23] width 65 height 19
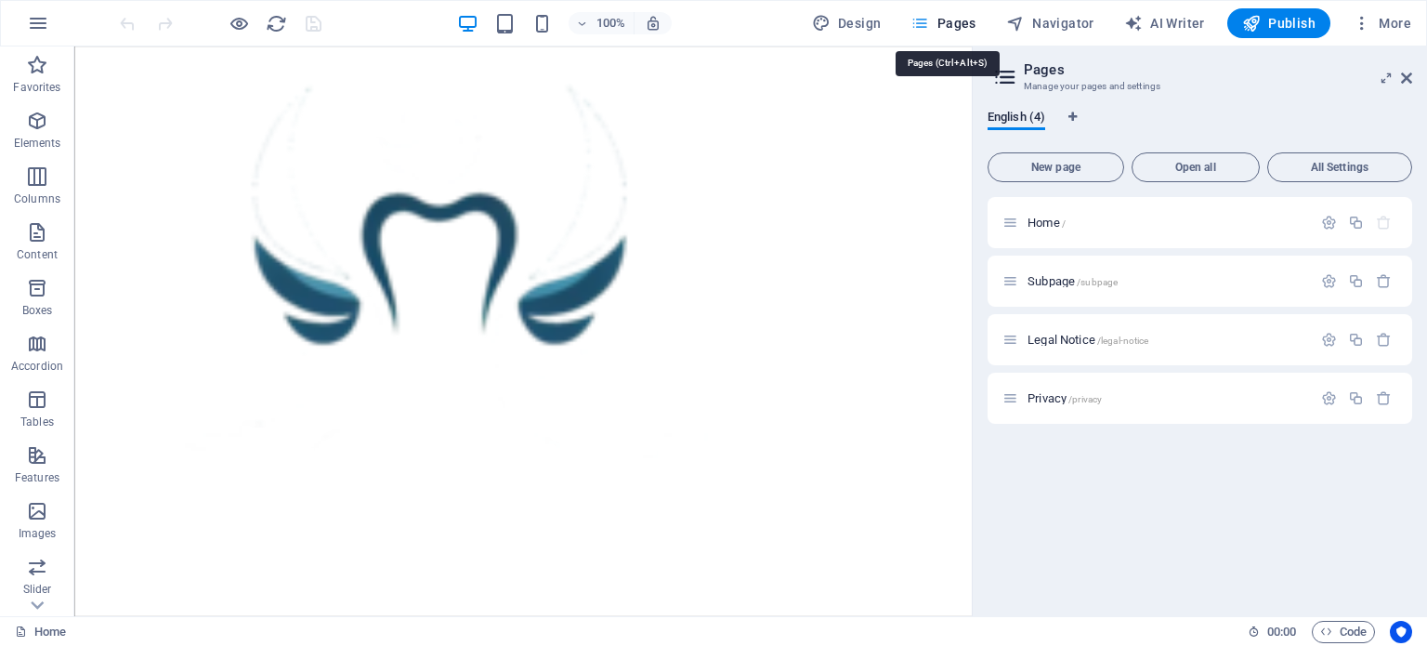
scroll to position [3996, 0]
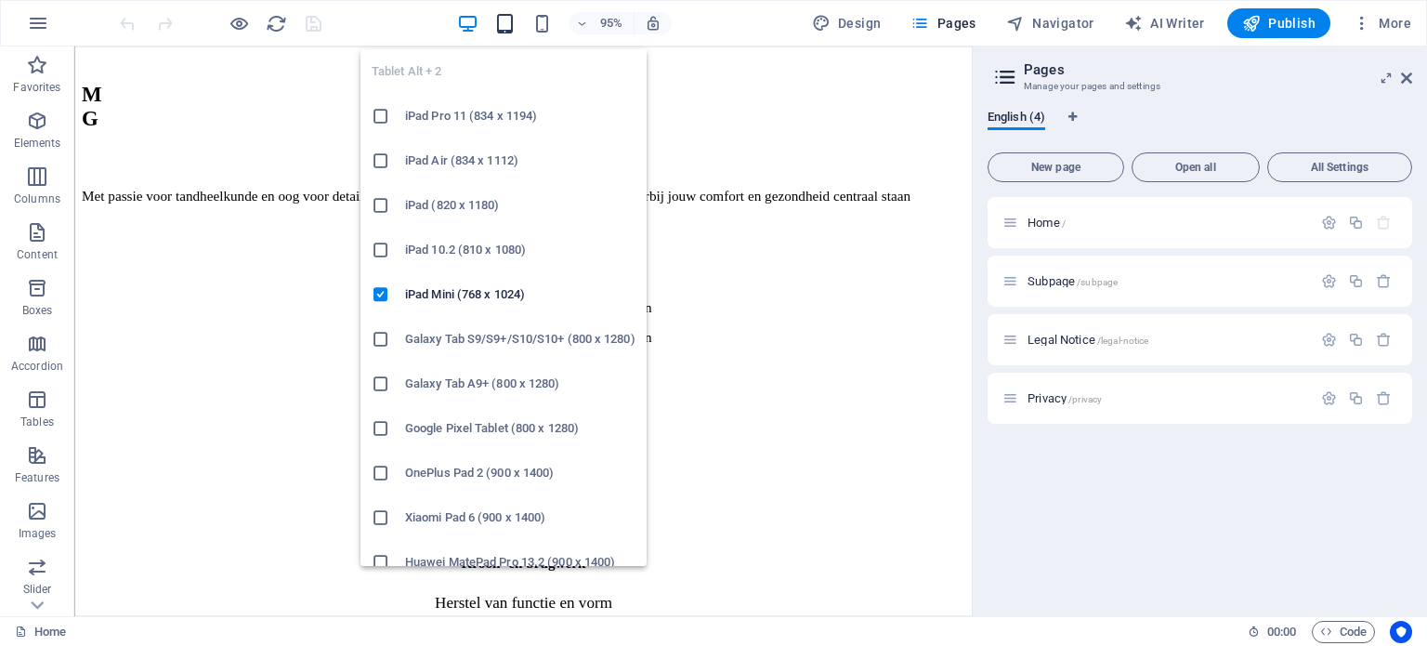
click at [501, 20] on icon "button" at bounding box center [504, 23] width 21 height 21
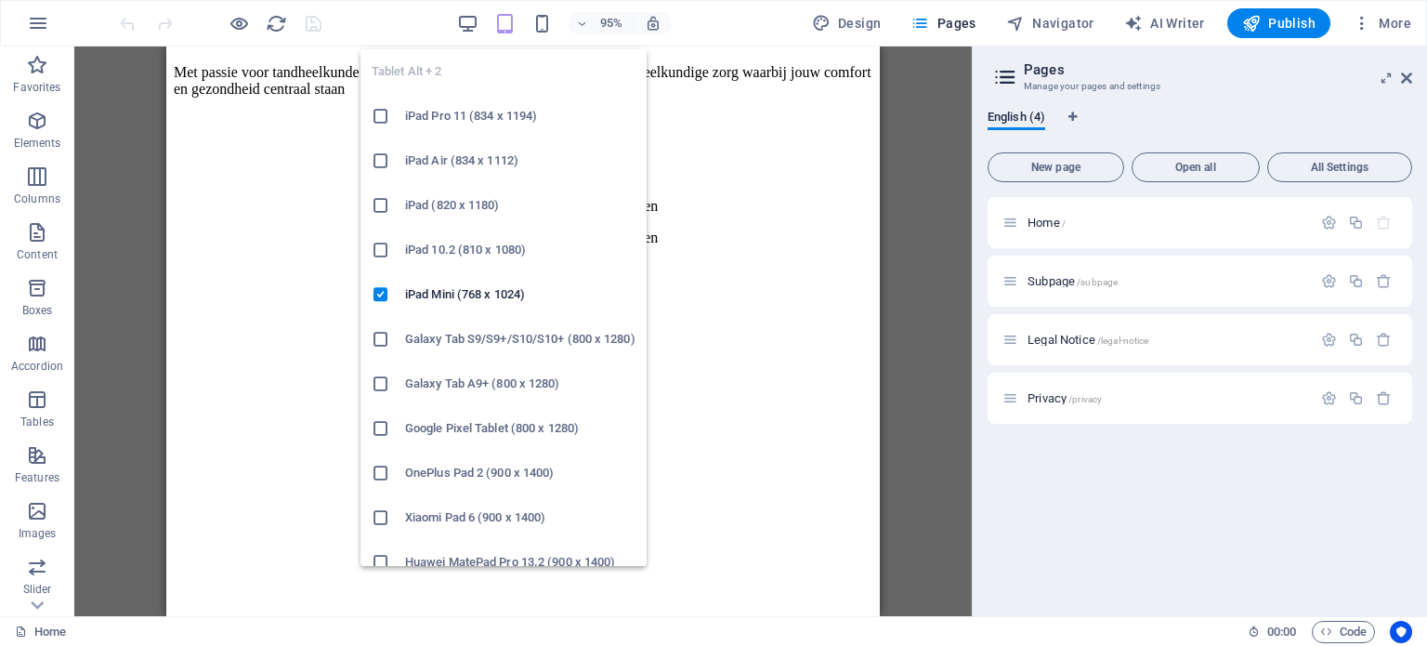
scroll to position [3873, 0]
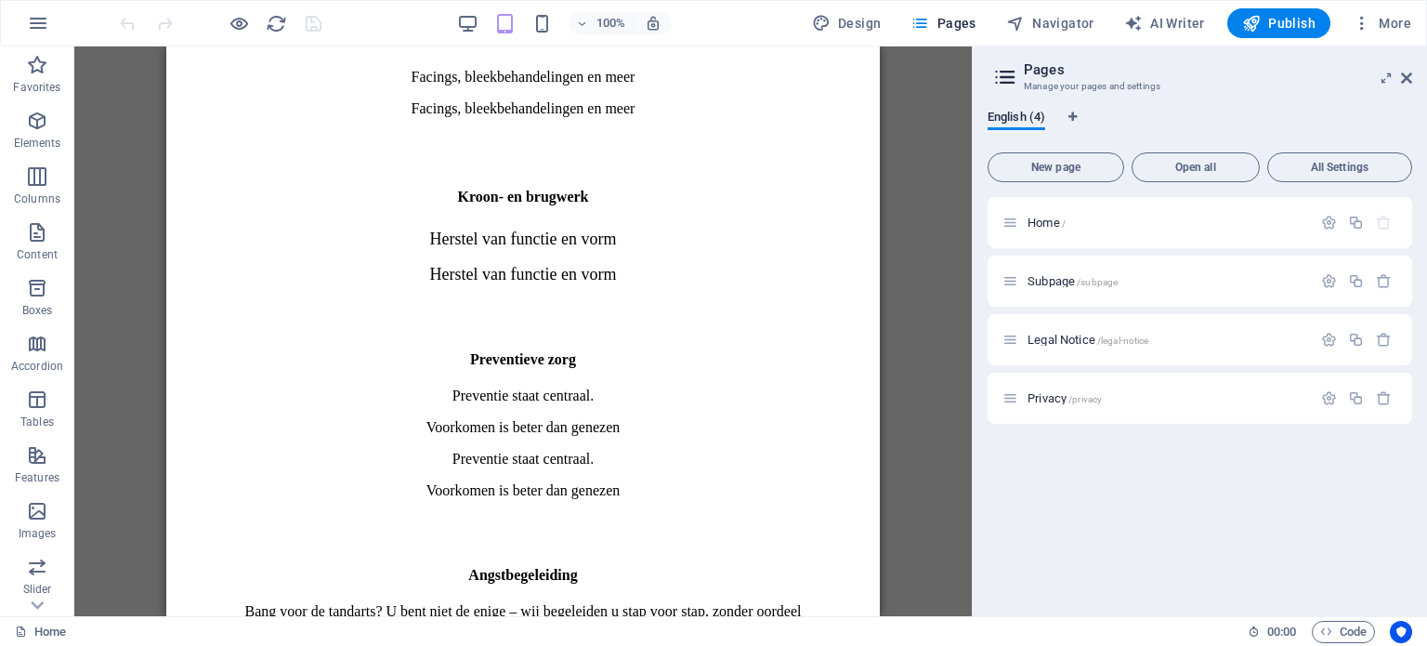
click at [558, 18] on div "100%" at bounding box center [564, 23] width 215 height 30
click at [38, 20] on icon "button" at bounding box center [38, 23] width 22 height 22
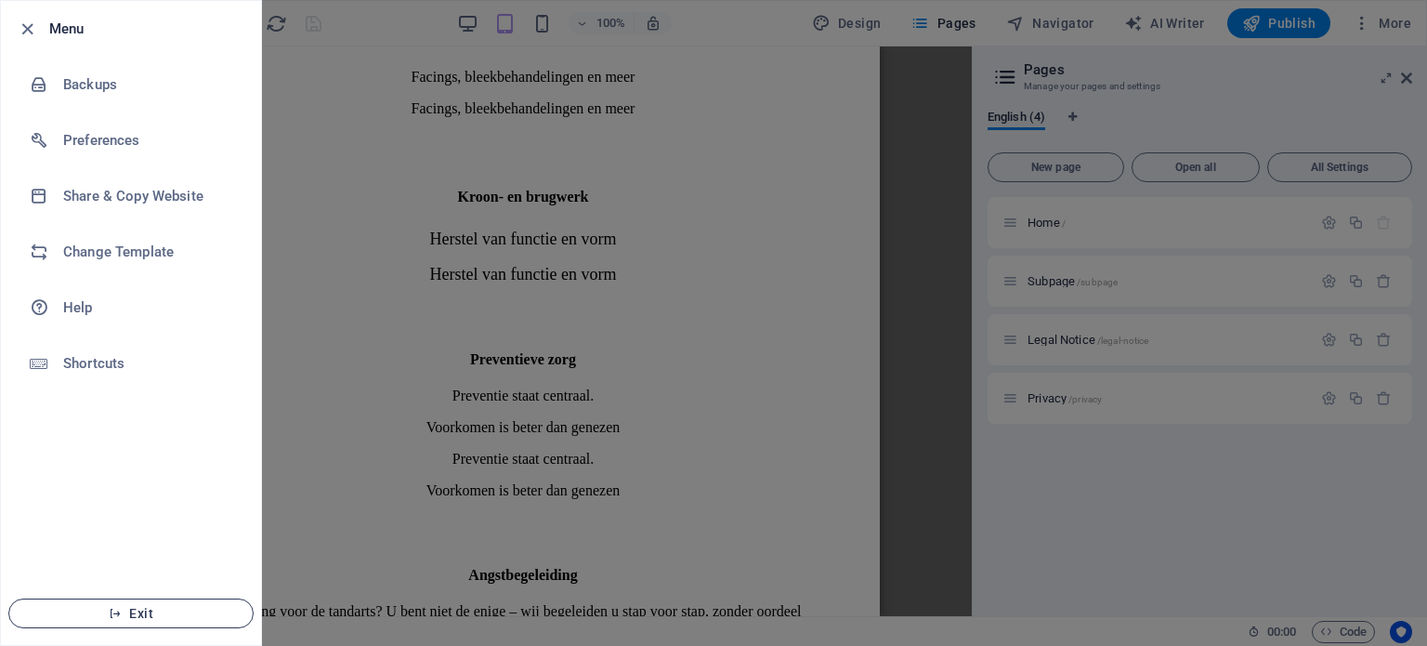
click at [148, 605] on button "Exit" at bounding box center [130, 613] width 245 height 30
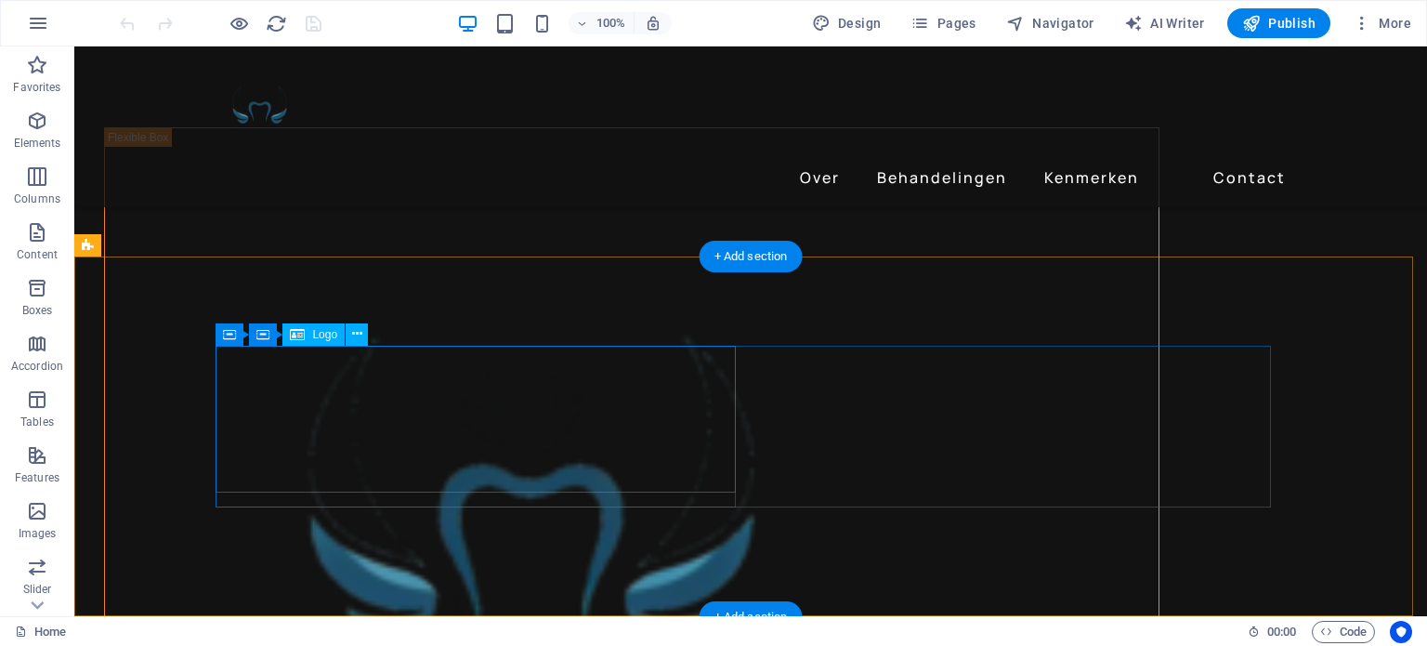
scroll to position [3437, 0]
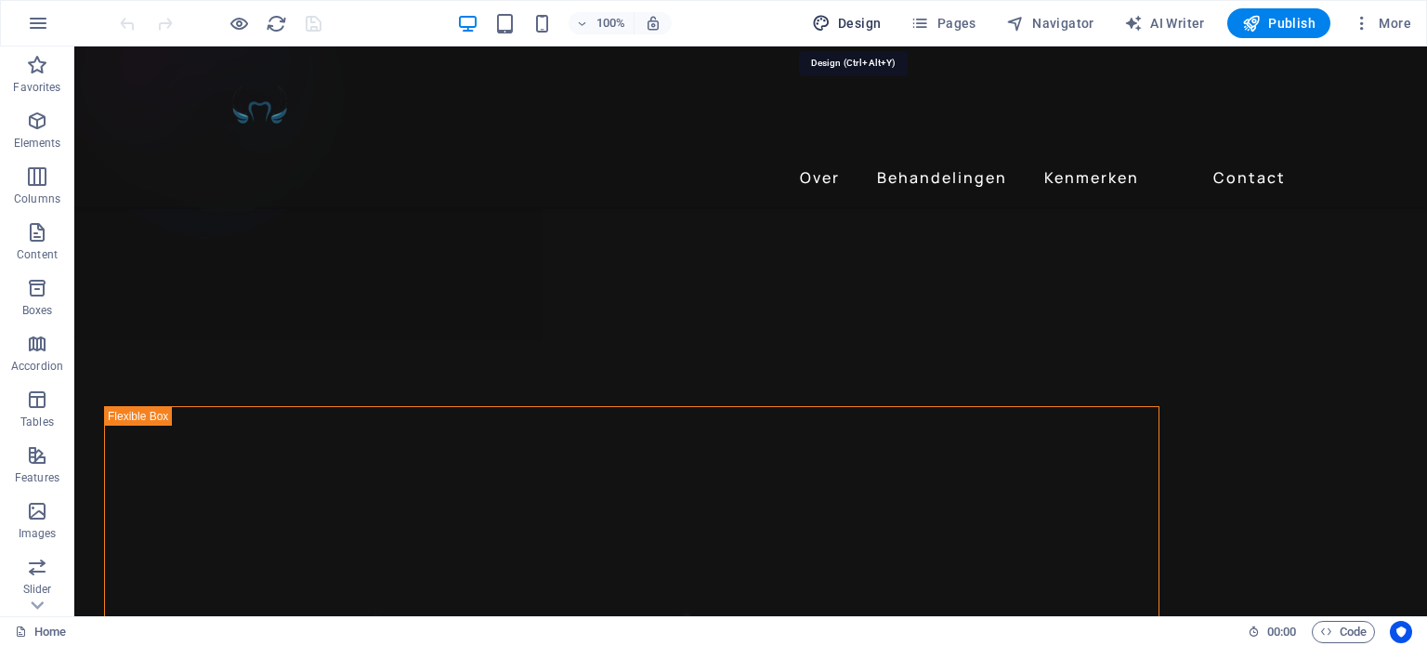
click at [866, 11] on button "Design" at bounding box center [847, 23] width 85 height 30
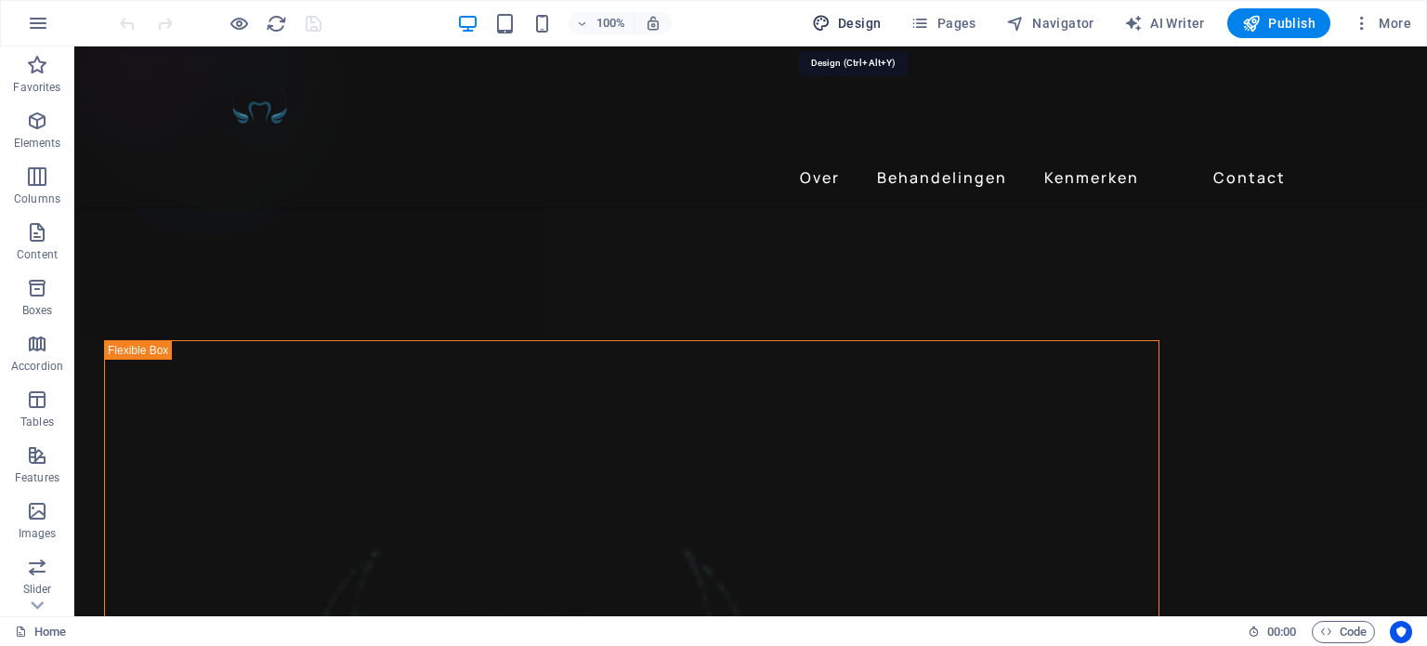
select select "px"
select select "400"
select select "px"
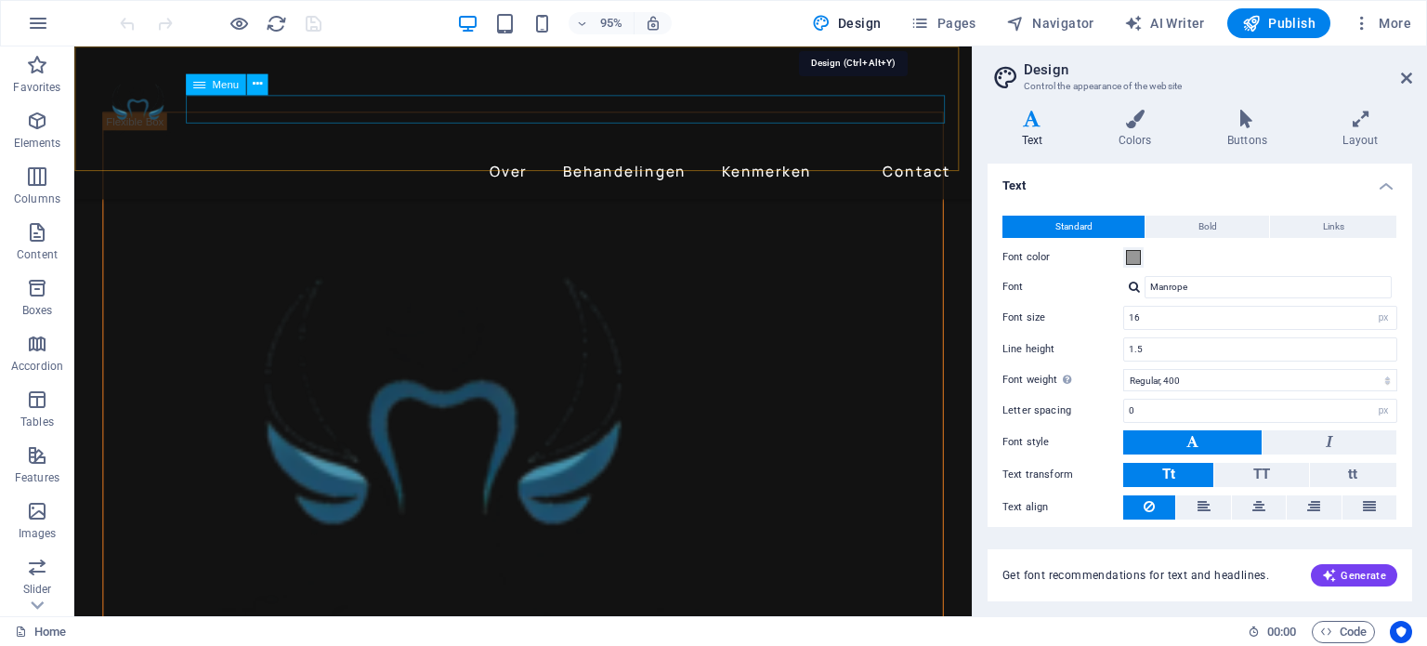
scroll to position [3746, 0]
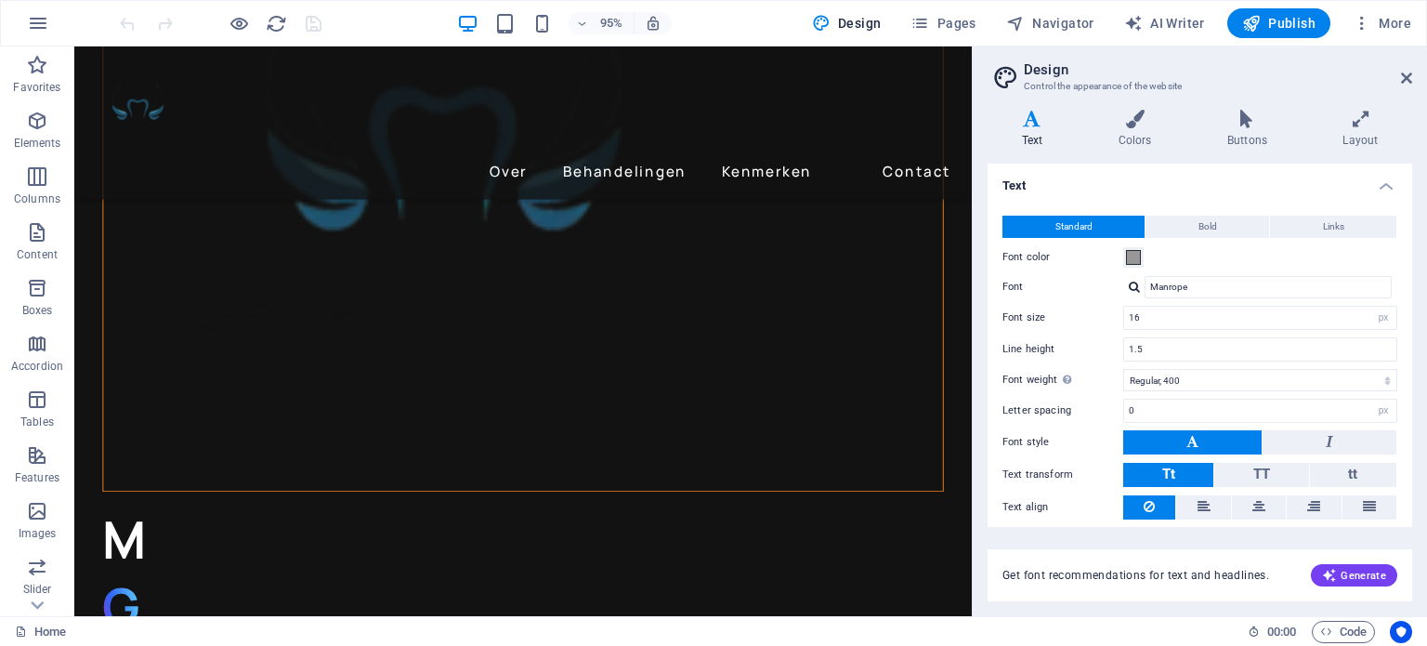
click at [1401, 69] on h2 "Design" at bounding box center [1218, 69] width 388 height 17
click at [1405, 77] on icon at bounding box center [1406, 78] width 11 height 15
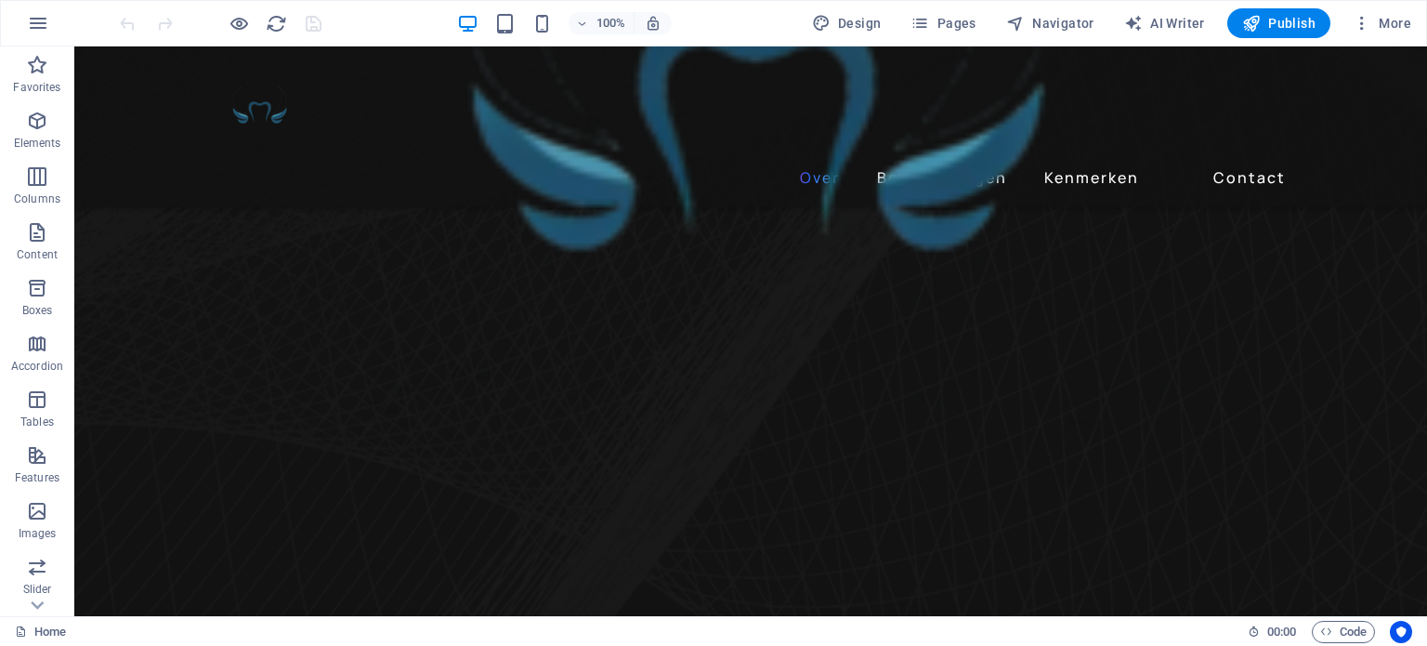
scroll to position [0, 0]
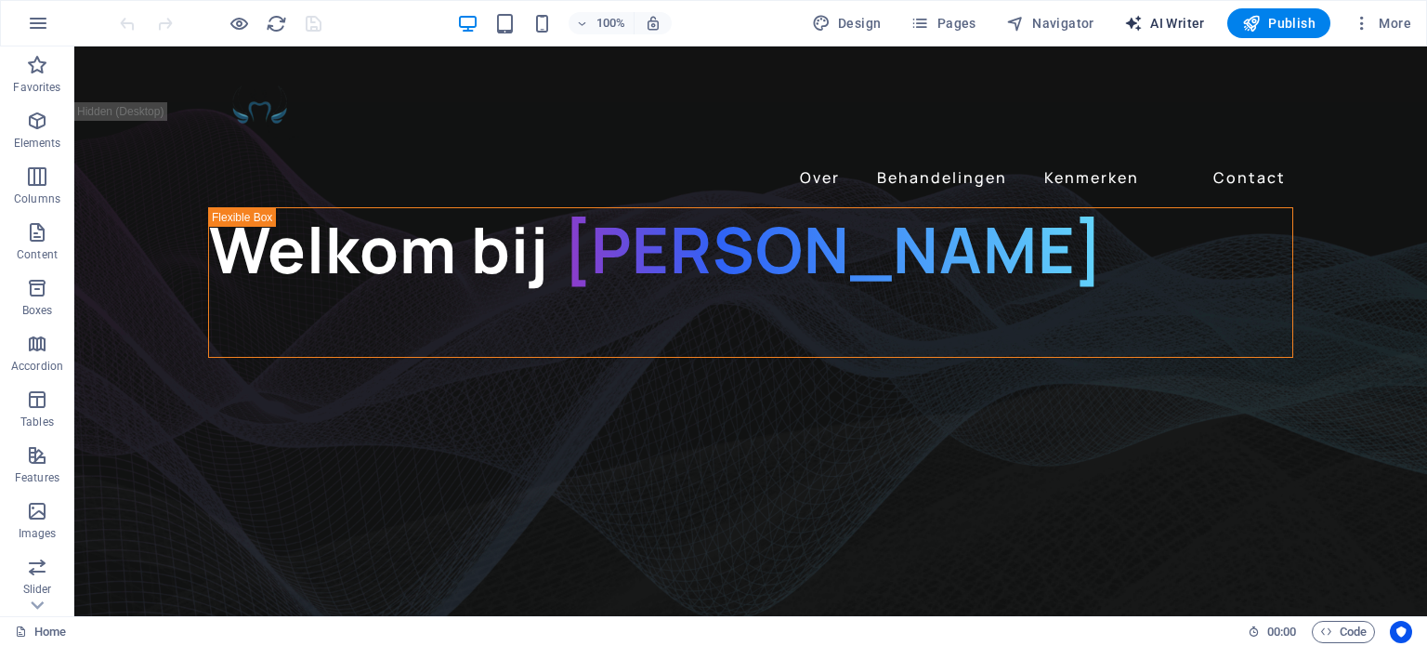
click at [1205, 21] on span "AI Writer" at bounding box center [1164, 23] width 81 height 19
select select "English"
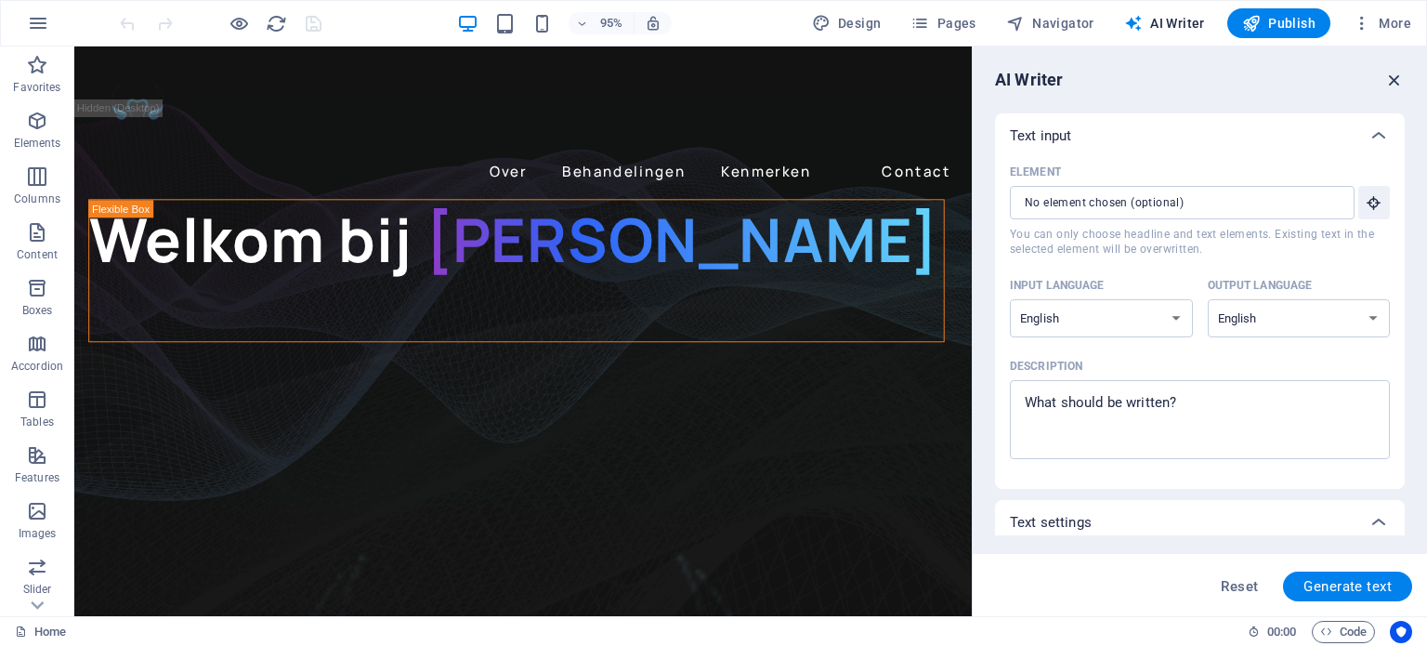
click at [1395, 72] on icon "button" at bounding box center [1394, 80] width 20 height 20
